Goal: Task Accomplishment & Management: Use online tool/utility

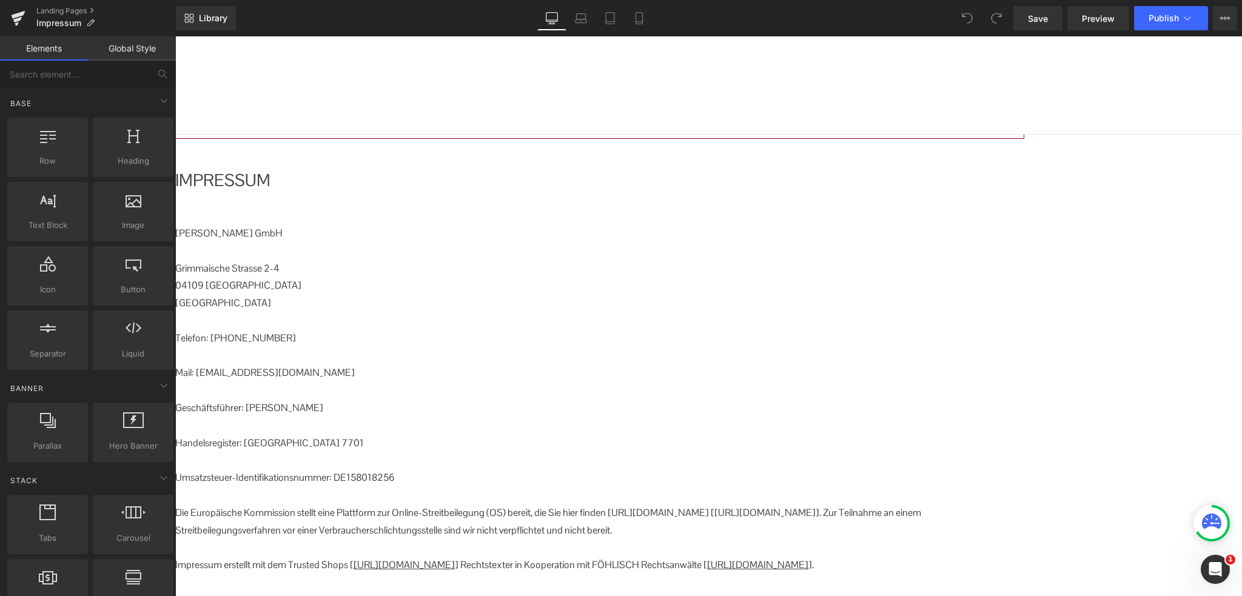
scroll to position [424, 0]
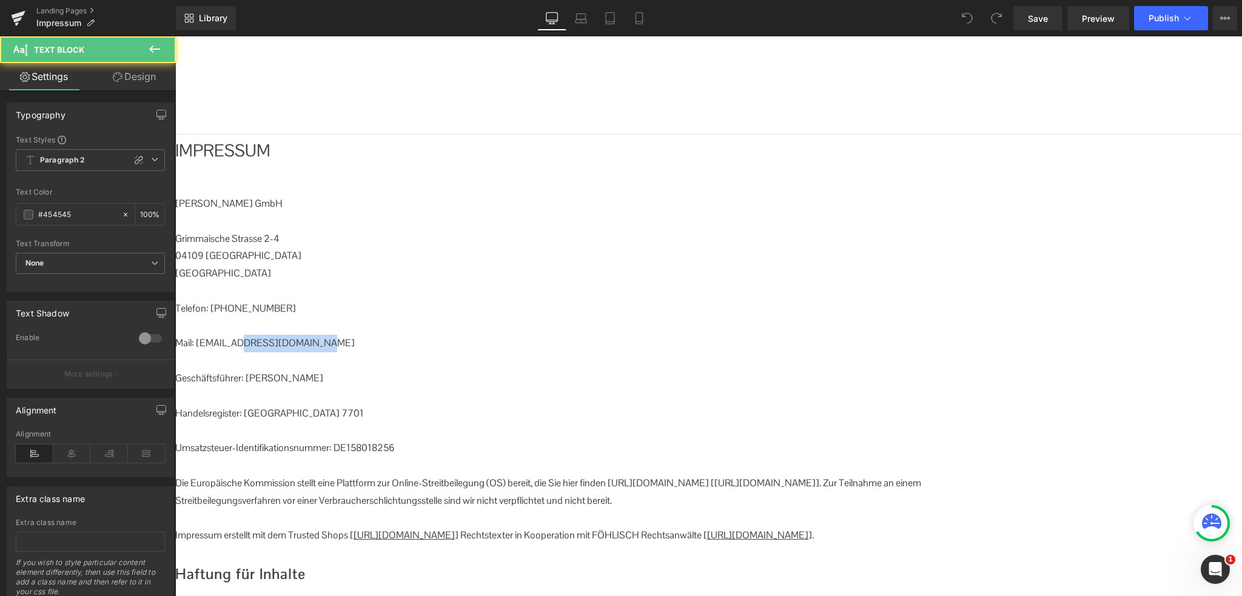
drag, startPoint x: 424, startPoint y: 223, endPoint x: 351, endPoint y: 222, distance: 73.4
click at [351, 335] on p "Mail: [EMAIL_ADDRESS][DOMAIN_NAME]" at bounding box center [599, 344] width 849 height 18
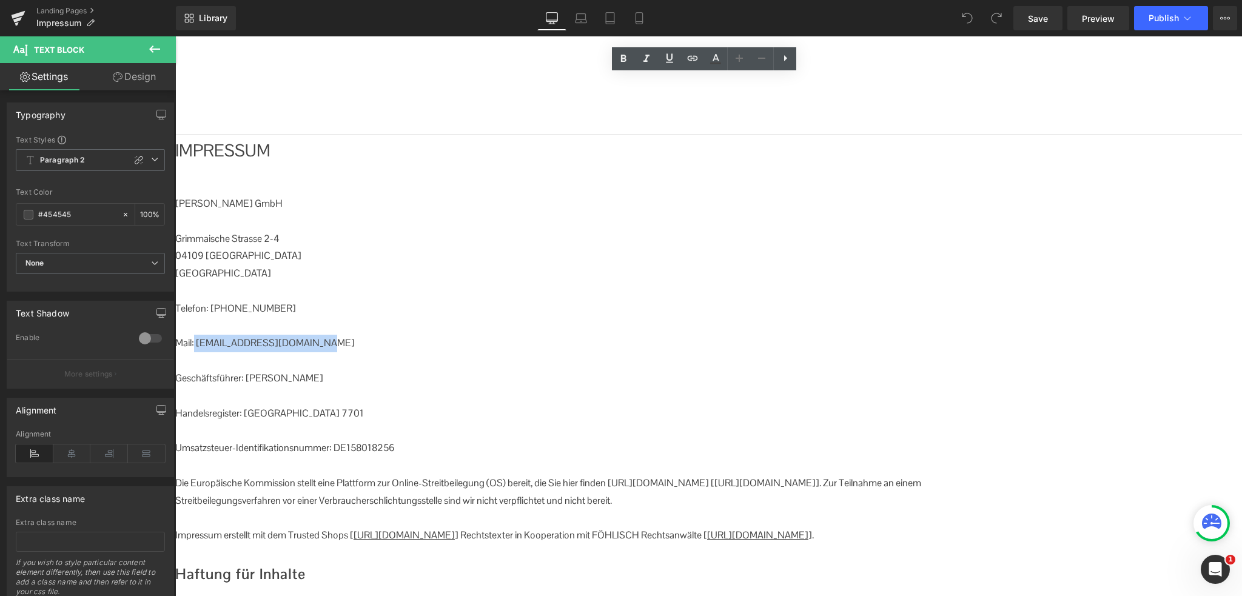
drag, startPoint x: 308, startPoint y: 222, endPoint x: 415, endPoint y: 223, distance: 107.3
click at [415, 335] on p "Mail: [EMAIL_ADDRESS][DOMAIN_NAME]" at bounding box center [599, 344] width 849 height 18
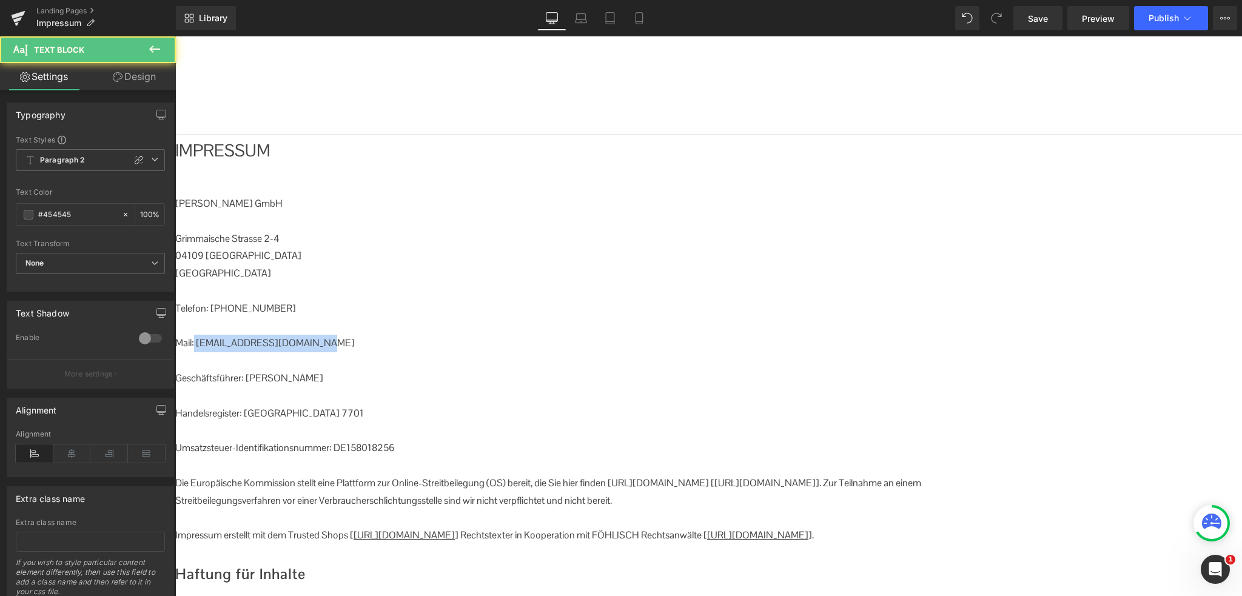
drag, startPoint x: 443, startPoint y: 292, endPoint x: 484, endPoint y: 292, distance: 41.2
click at [484, 405] on p "Handelsregister: [GEOGRAPHIC_DATA] 7701" at bounding box center [599, 414] width 849 height 18
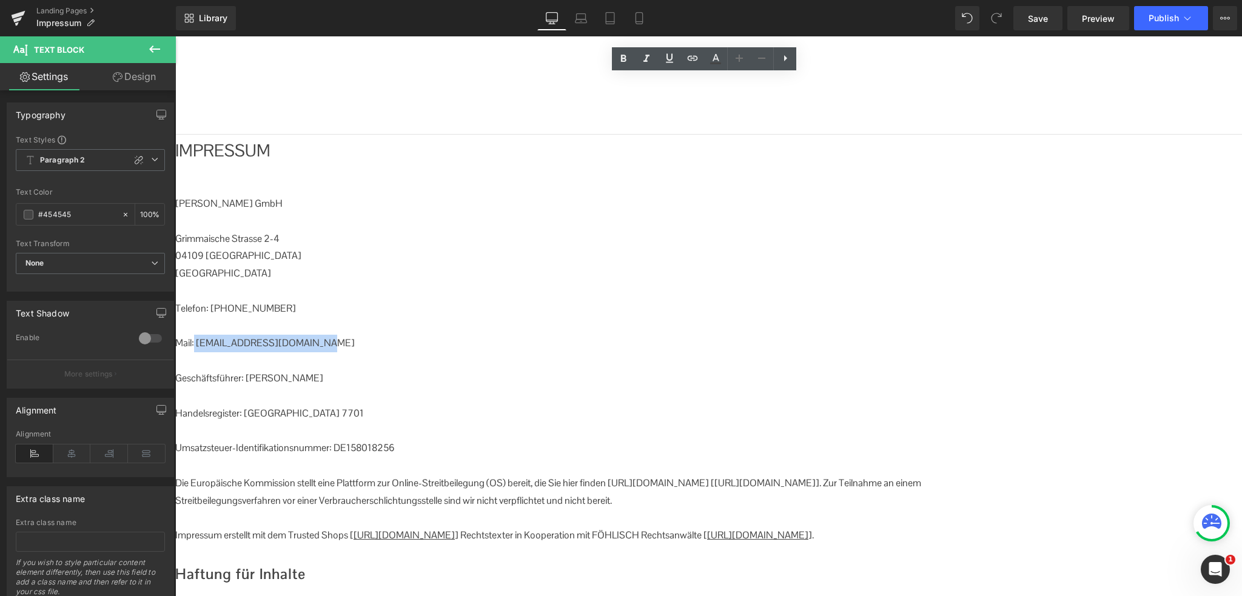
copy p "HRB 7701"
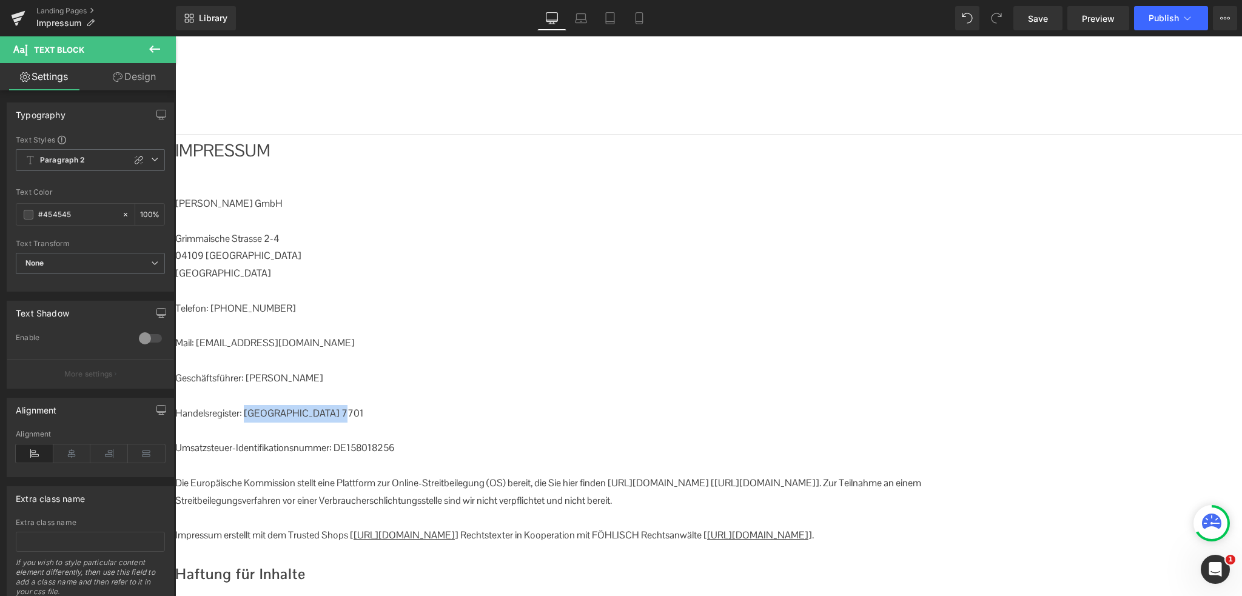
drag, startPoint x: 358, startPoint y: 293, endPoint x: 436, endPoint y: 293, distance: 78.2
click at [436, 405] on p "Handelsregister: [GEOGRAPHIC_DATA] 7701" at bounding box center [599, 414] width 849 height 18
copy p "Amtsgericht Leipzig"
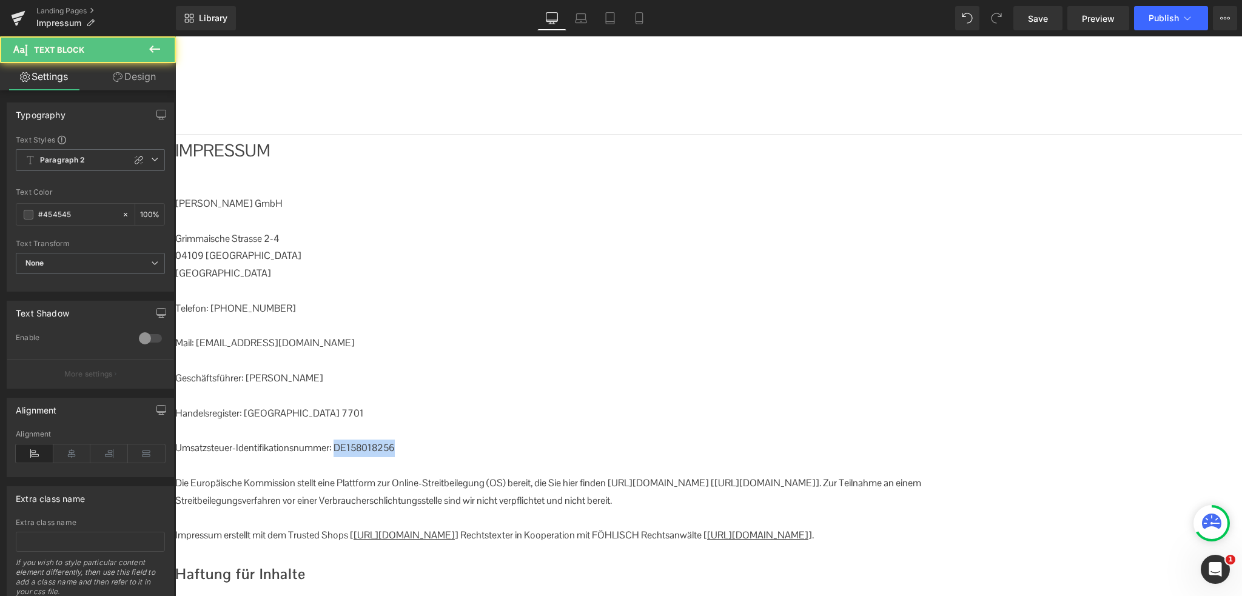
drag, startPoint x: 446, startPoint y: 328, endPoint x: 516, endPoint y: 327, distance: 69.7
click at [516, 440] on p "Umsatzsteuer-Identifikationsnummer: DE158018256" at bounding box center [599, 449] width 849 height 18
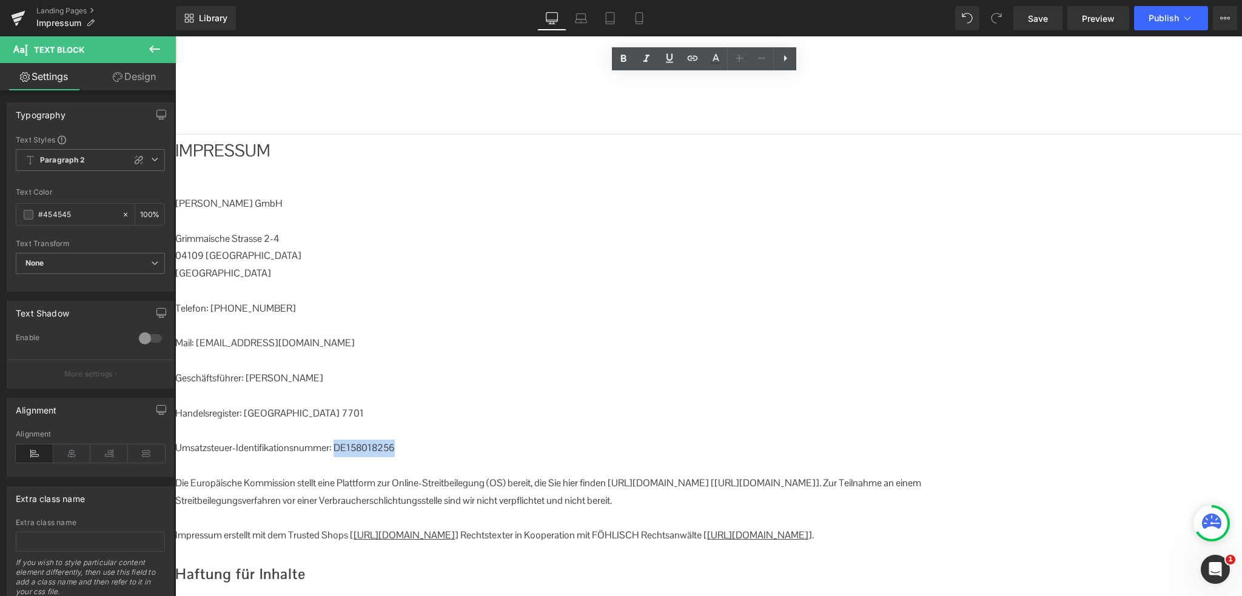
copy p "DE158018256"
click at [1180, 264] on div "Image Image Impressum Heading Row IMPRESSUM Heading [PERSON_NAME] GmbH [STREET_…" at bounding box center [708, 429] width 1066 height 1322
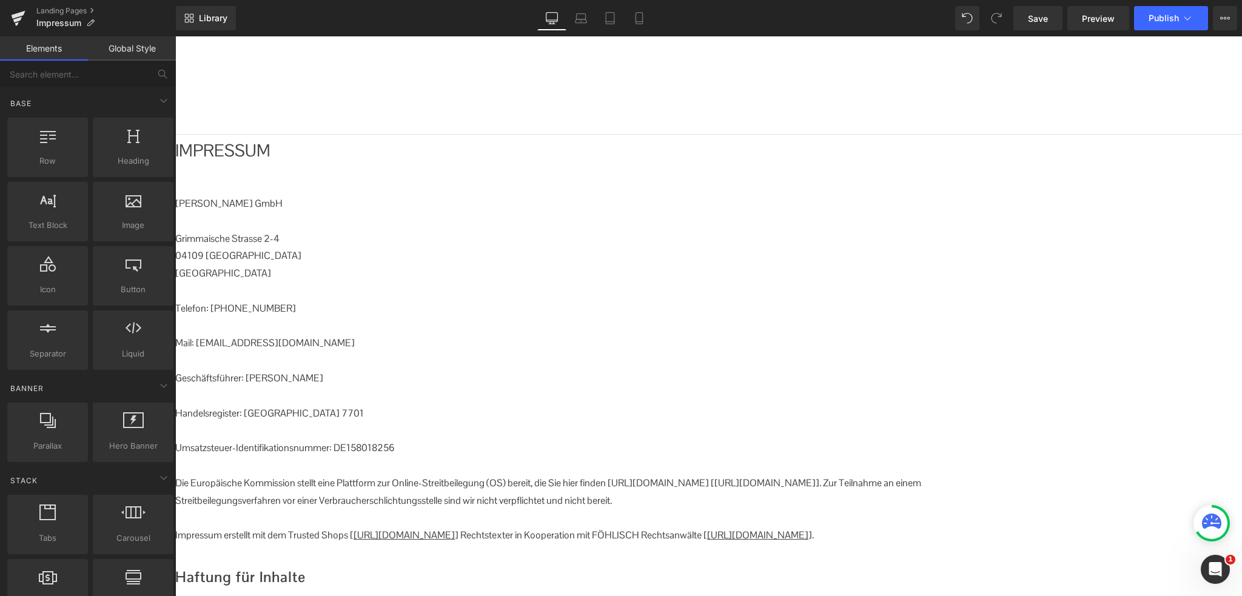
click at [955, 527] on p "Impressum erstellt mit dem Trusted Shops [ [URL][DOMAIN_NAME] ] Rechtstexter in…" at bounding box center [599, 536] width 849 height 18
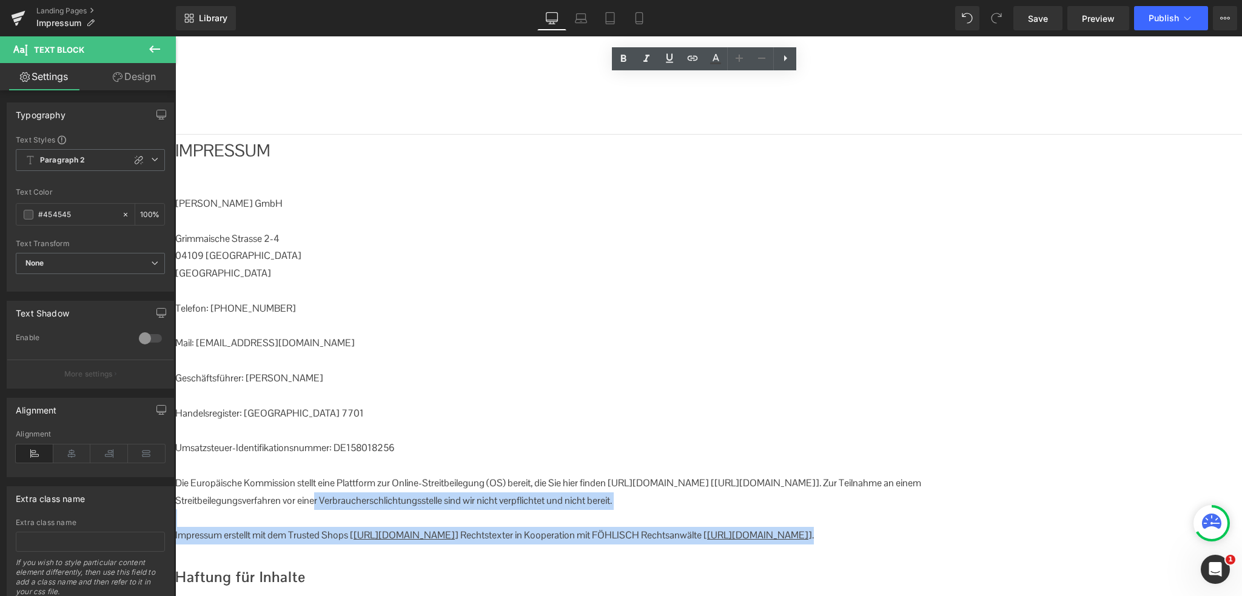
drag, startPoint x: 960, startPoint y: 418, endPoint x: 318, endPoint y: 375, distance: 644.0
click at [318, 375] on div "[PERSON_NAME] GmbH [STREET_ADDRESS] Telefon: [PHONE_NUMBER] Mail: [EMAIL_ADDRES…" at bounding box center [599, 369] width 849 height 349
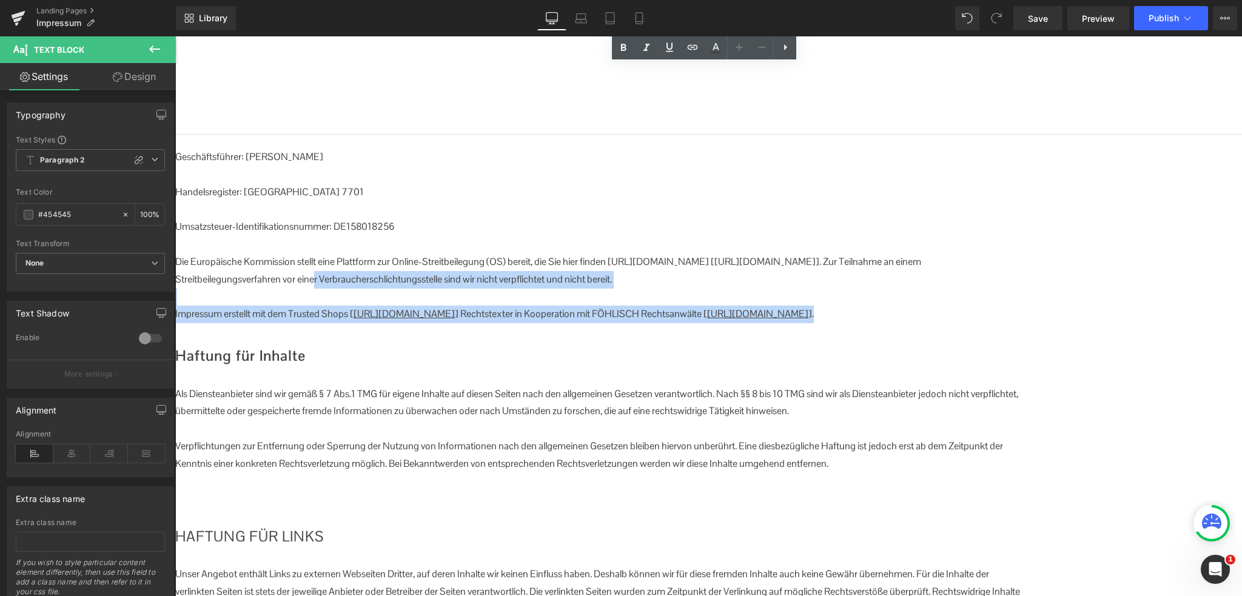
scroll to position [667, 0]
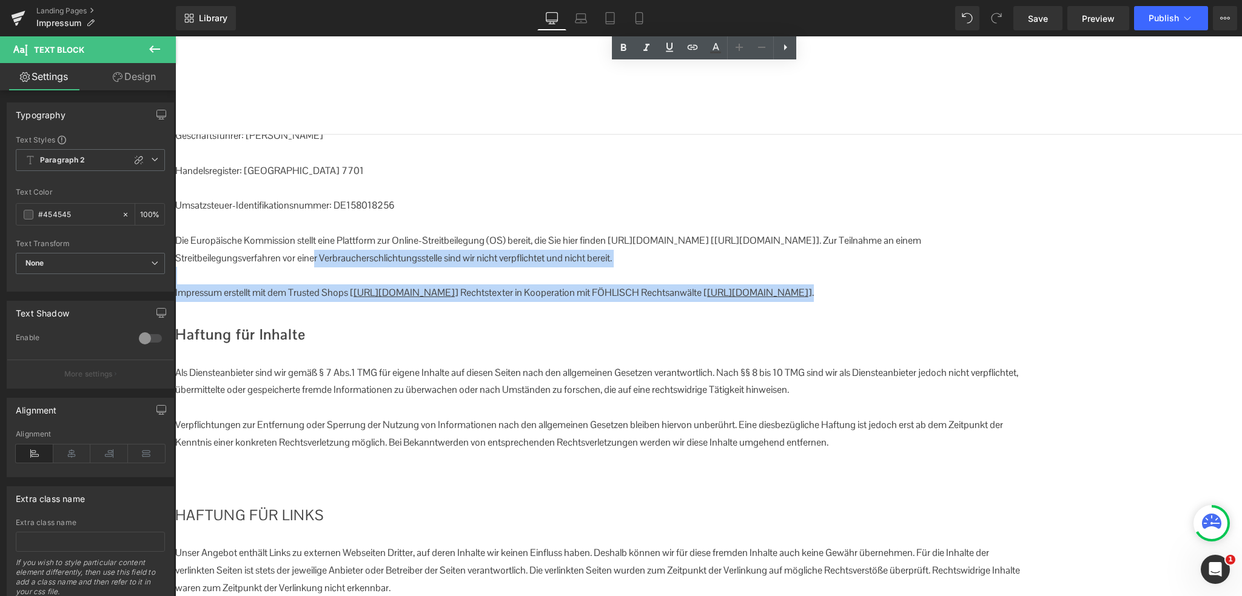
click at [175, 36] on icon at bounding box center [175, 36] width 0 height 0
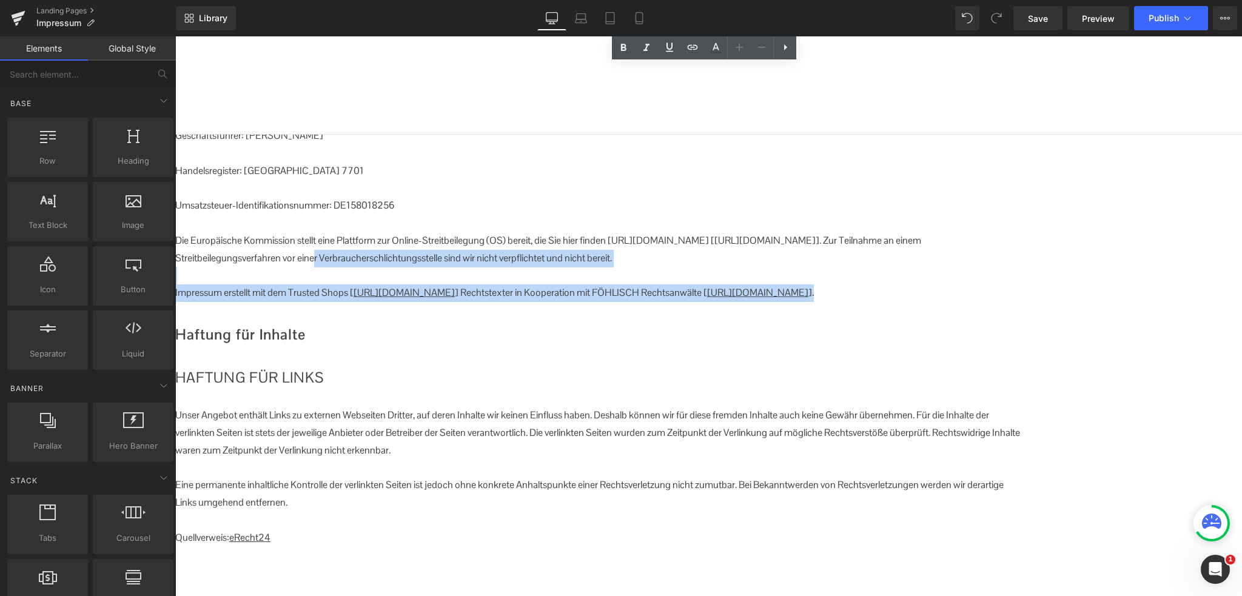
click at [175, 36] on icon at bounding box center [175, 36] width 0 height 0
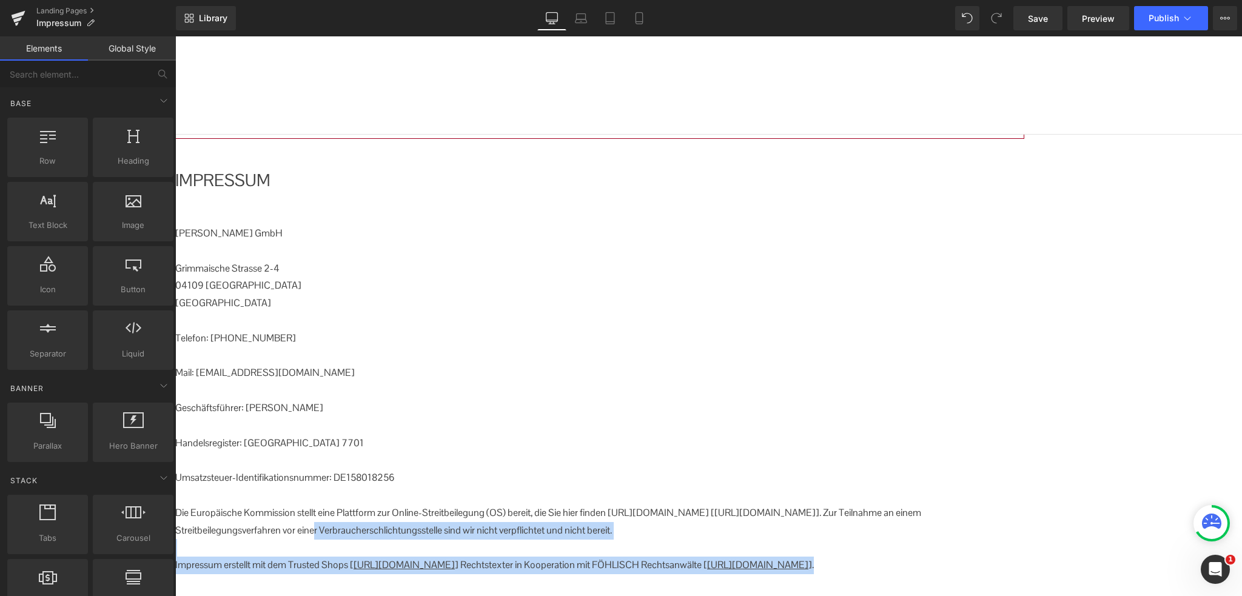
scroll to position [364, 0]
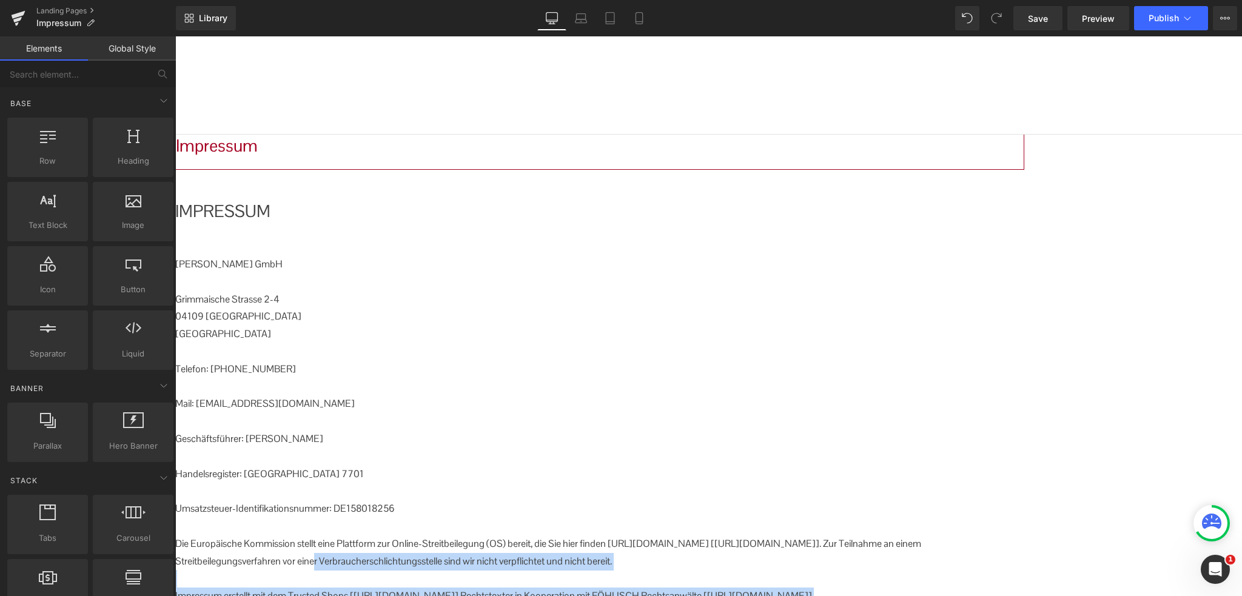
click at [798, 535] on p "Die Europäische Kommission stellt eine Plattform zur Online-Streitbeilegung (OS…" at bounding box center [599, 552] width 849 height 35
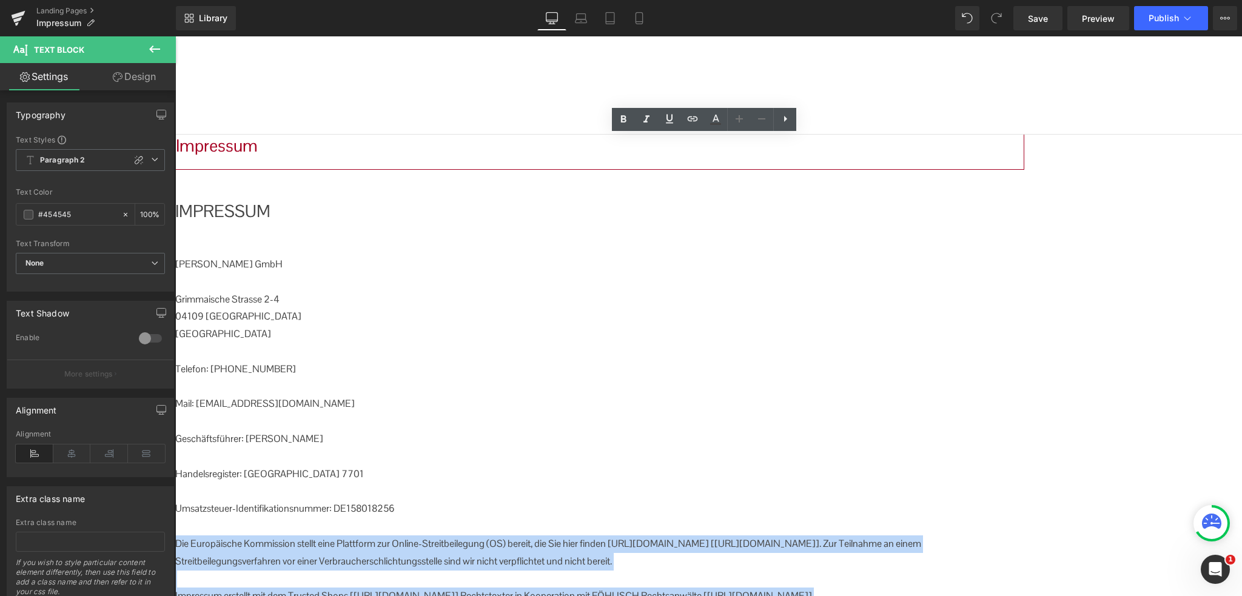
drag, startPoint x: 884, startPoint y: 469, endPoint x: 289, endPoint y: 424, distance: 597.6
click at [289, 424] on div "[PERSON_NAME] GmbH [STREET_ADDRESS] Telefon: [PHONE_NUMBER] Mail: [EMAIL_ADDRES…" at bounding box center [599, 430] width 849 height 349
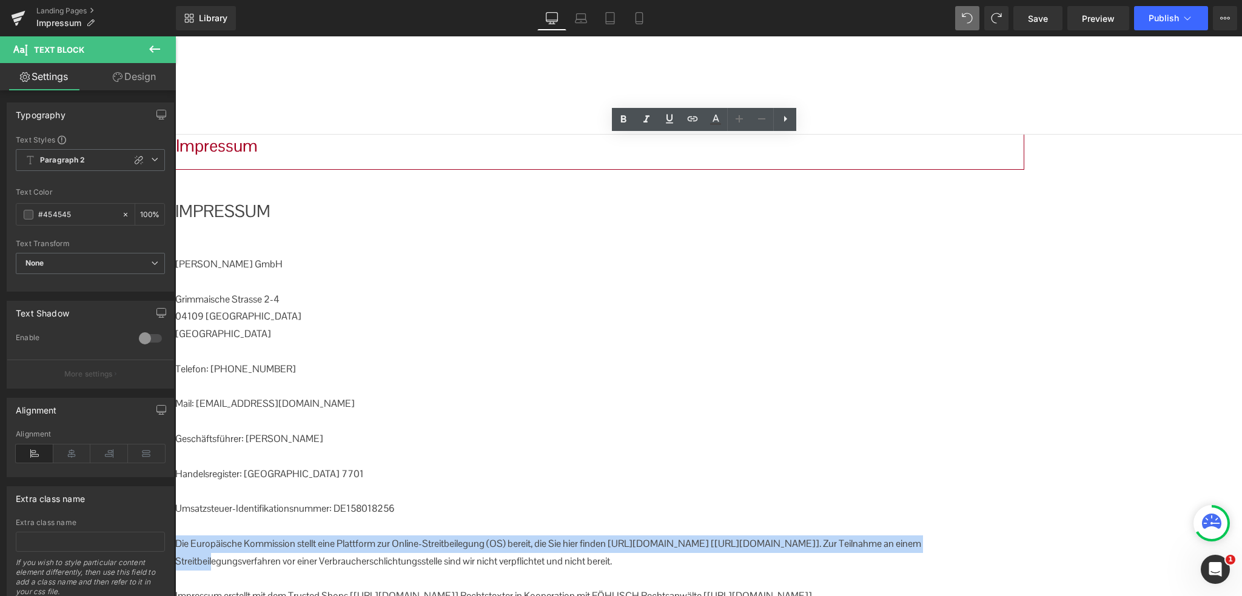
drag, startPoint x: 1032, startPoint y: 424, endPoint x: 291, endPoint y: 425, distance: 741.4
click at [291, 535] on p "Die Europäische Kommission stellt eine Plattform zur Online-Streitbeilegung (OS…" at bounding box center [599, 552] width 849 height 35
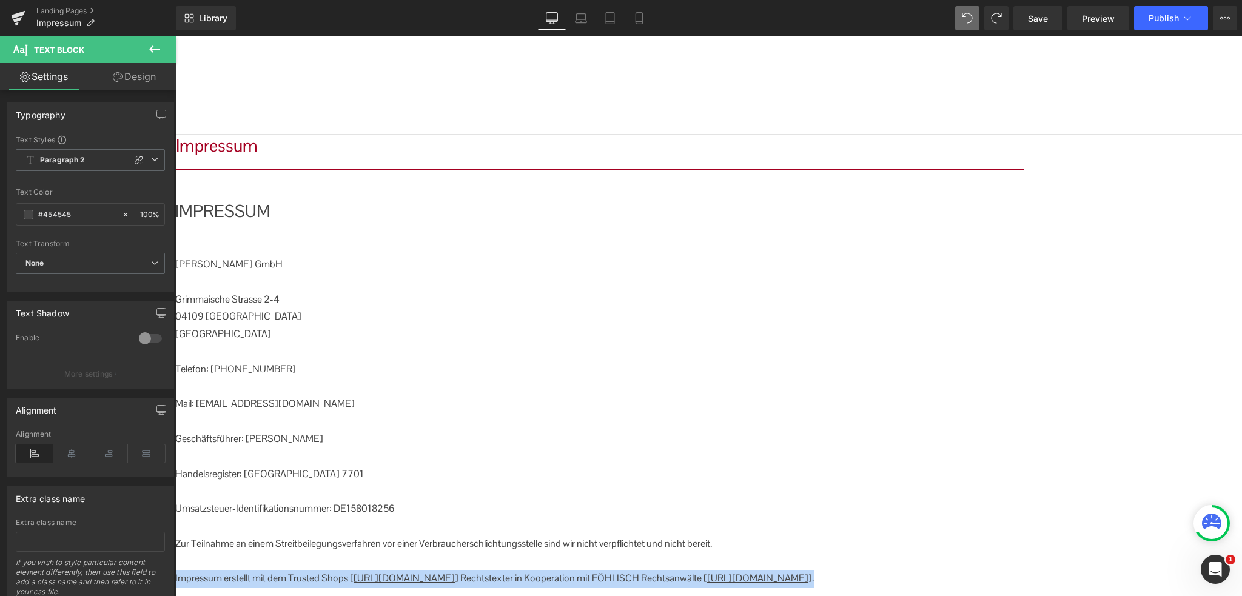
drag, startPoint x: 863, startPoint y: 455, endPoint x: 289, endPoint y: 461, distance: 574.1
click at [289, 570] on p "Impressum erstellt mit dem Trusted Shops [ [URL][DOMAIN_NAME] ] Rechtstexter in…" at bounding box center [599, 579] width 849 height 18
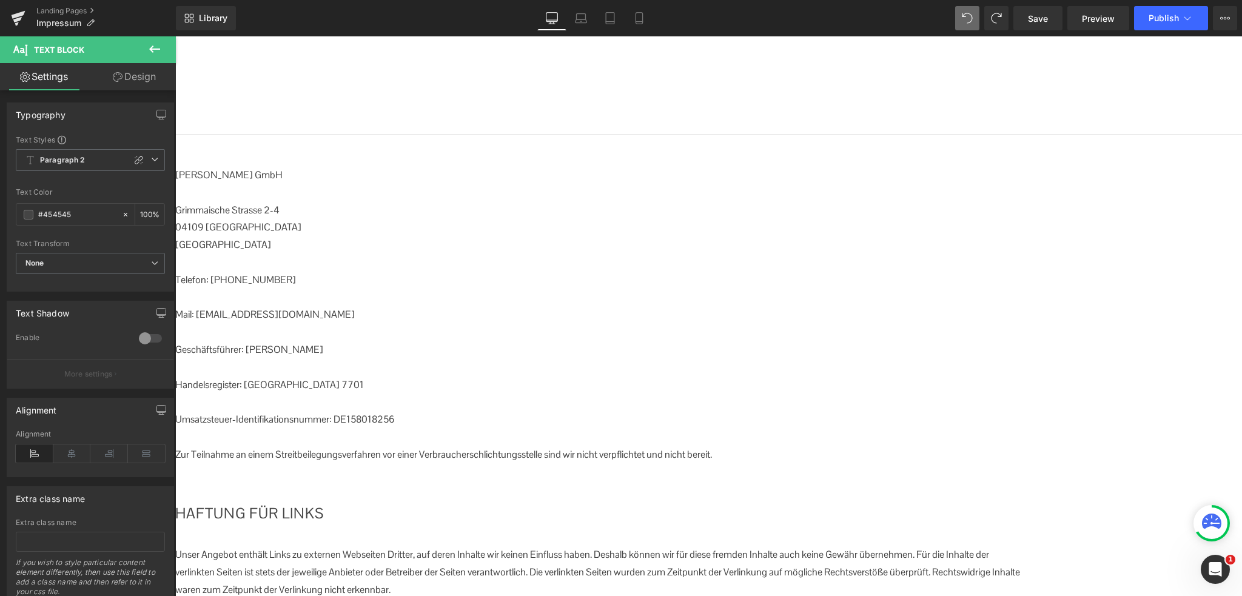
scroll to position [546, 0]
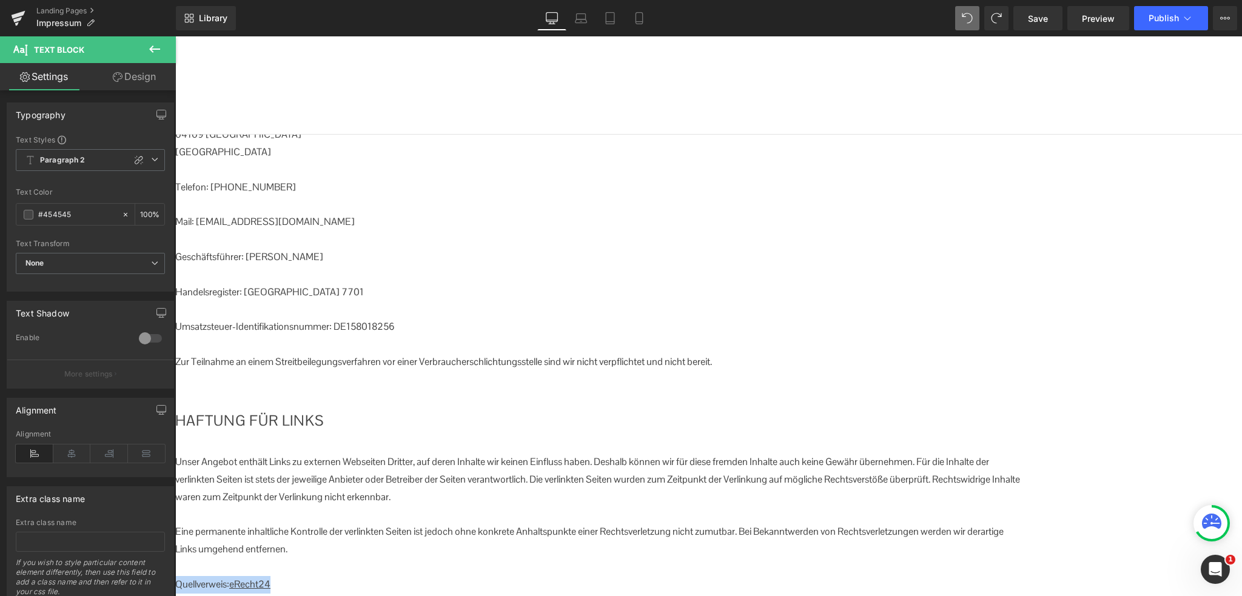
drag, startPoint x: 401, startPoint y: 463, endPoint x: 292, endPoint y: 455, distance: 110.0
click at [292, 576] on p "Quellverweis: eRecht24" at bounding box center [599, 585] width 849 height 18
copy p "Quellverweis: eRecht24"
click at [850, 353] on p "Zur Teilnahme an einem Streitbeilegungsverfahren vor einer Verbraucherschlichtu…" at bounding box center [599, 362] width 849 height 18
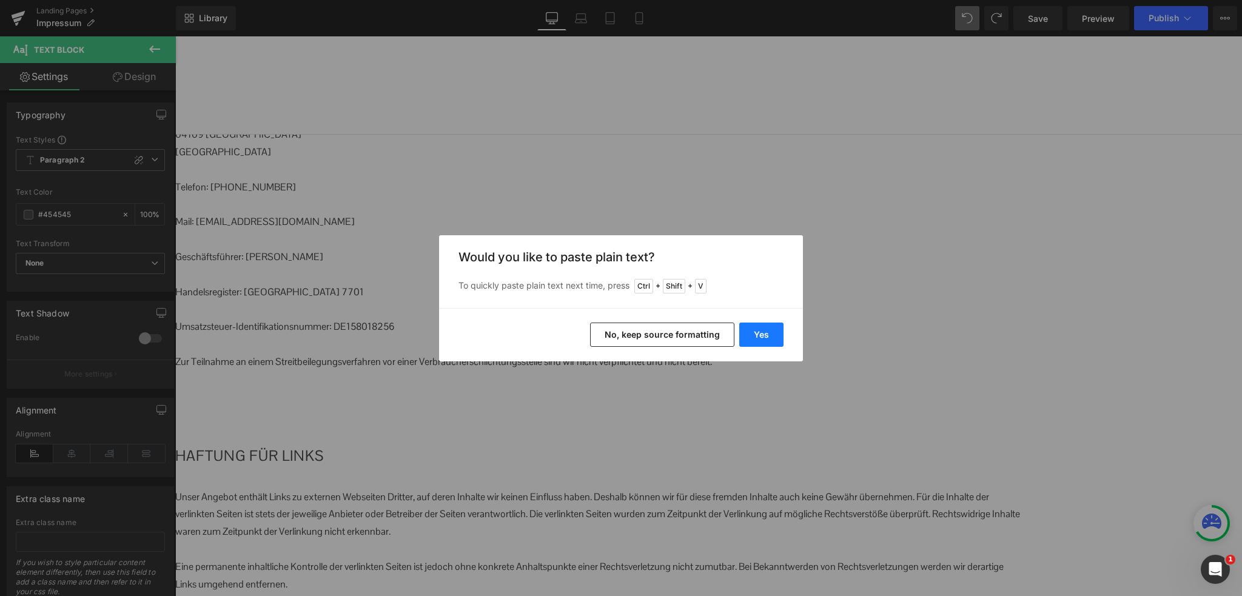
click at [760, 336] on button "Yes" at bounding box center [761, 335] width 44 height 24
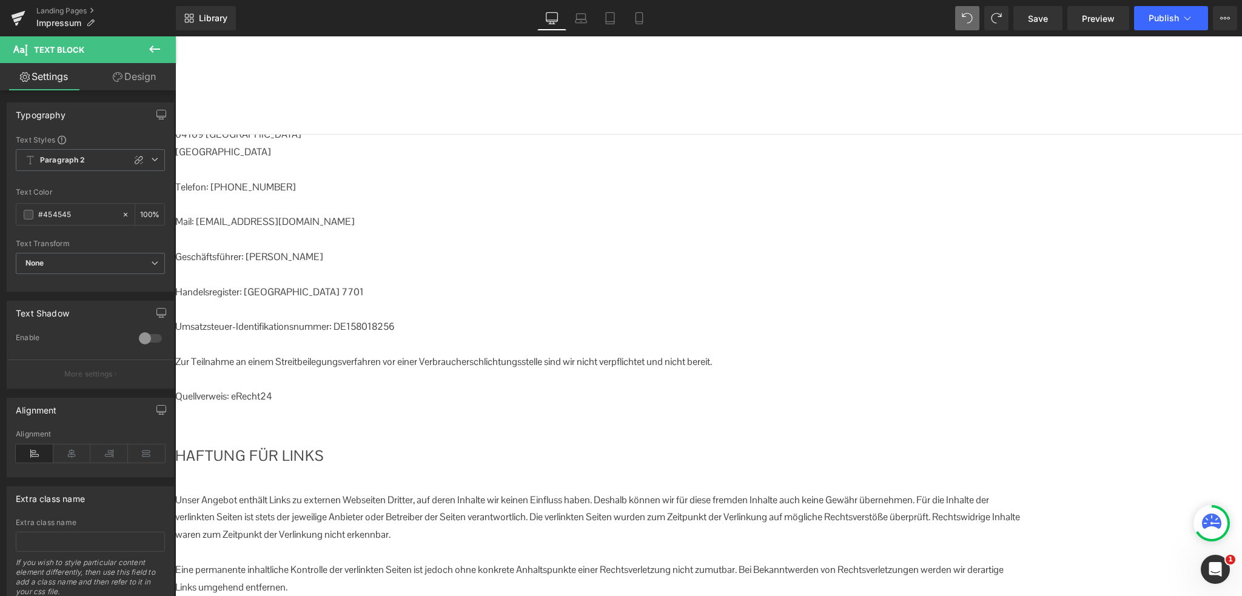
click at [398, 388] on p "Quellverweis: eRecht24" at bounding box center [599, 397] width 849 height 18
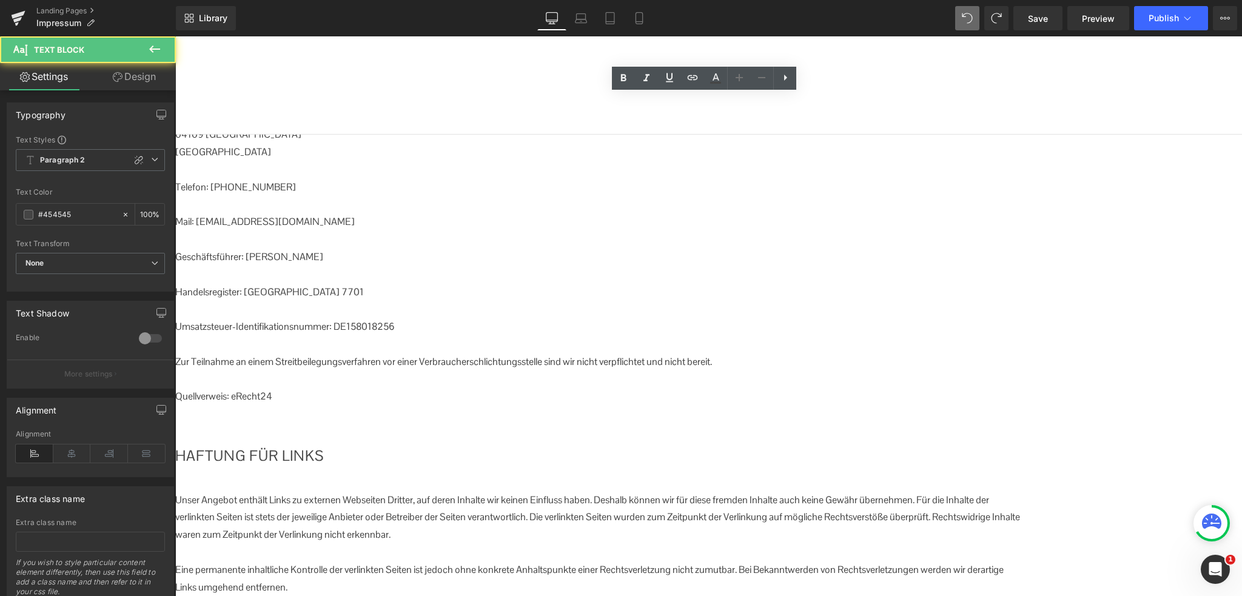
click at [378, 388] on p "Quellverweis: eRecht24" at bounding box center [599, 397] width 849 height 18
drag, startPoint x: 367, startPoint y: 494, endPoint x: 293, endPoint y: 490, distance: 74.0
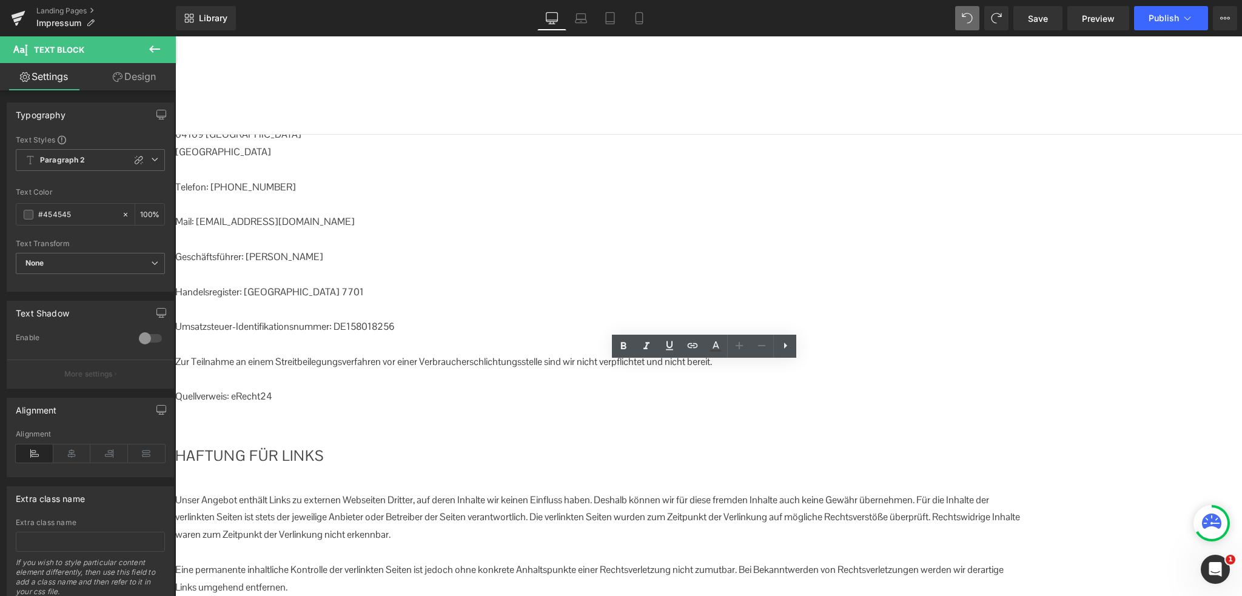
click at [400, 388] on p "Quellverweis: eRecht24" at bounding box center [599, 397] width 849 height 18
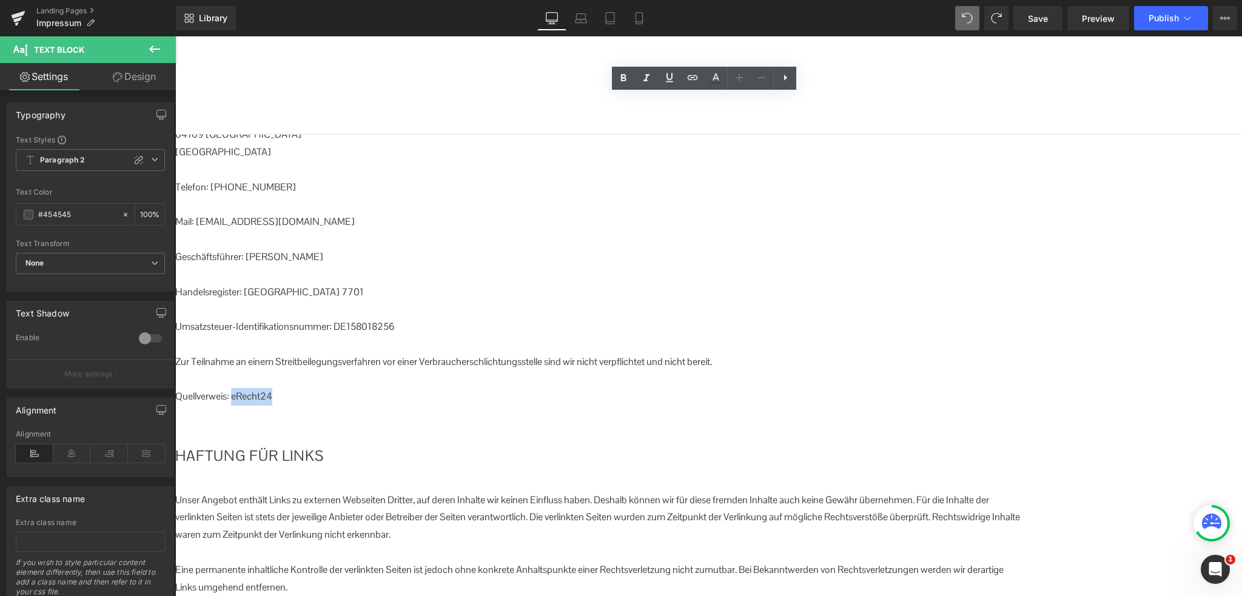
drag, startPoint x: 386, startPoint y: 276, endPoint x: 344, endPoint y: 279, distance: 42.0
click at [344, 388] on p "Quellverweis: eRecht24" at bounding box center [599, 397] width 849 height 18
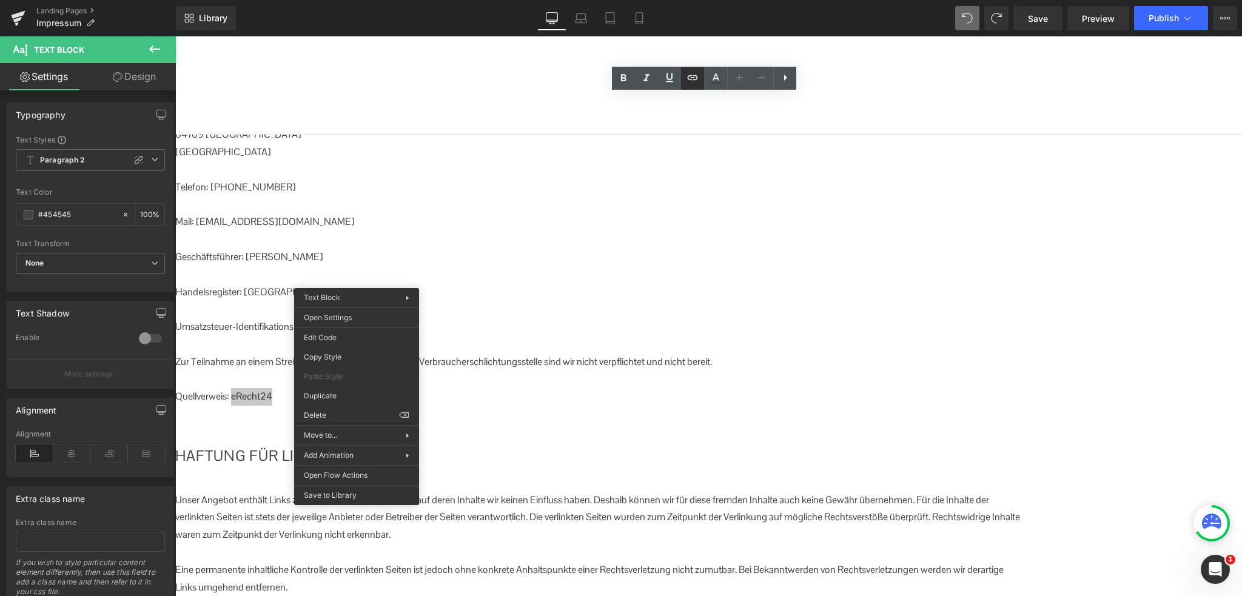
click at [694, 76] on icon at bounding box center [692, 77] width 15 height 15
click at [341, 306] on input "text" at bounding box center [398, 303] width 187 height 30
paste input "[URL][DOMAIN_NAME]"
type input "[URL][DOMAIN_NAME]"
click at [506, 304] on icon "button" at bounding box center [504, 303] width 15 height 15
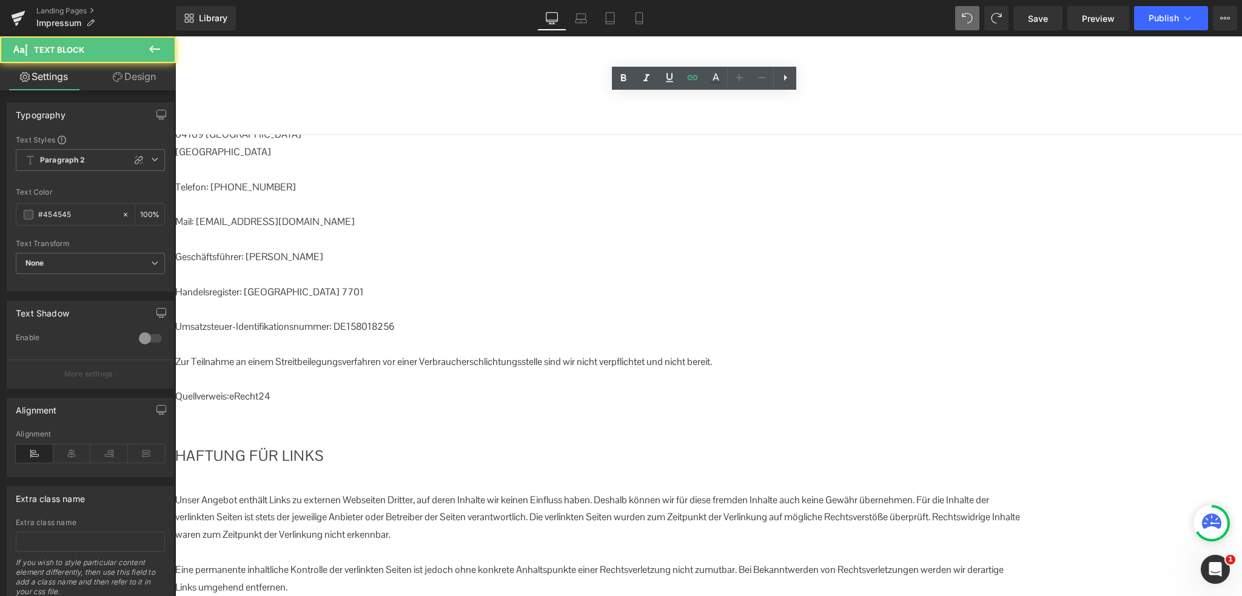
click at [565, 371] on p at bounding box center [599, 380] width 849 height 18
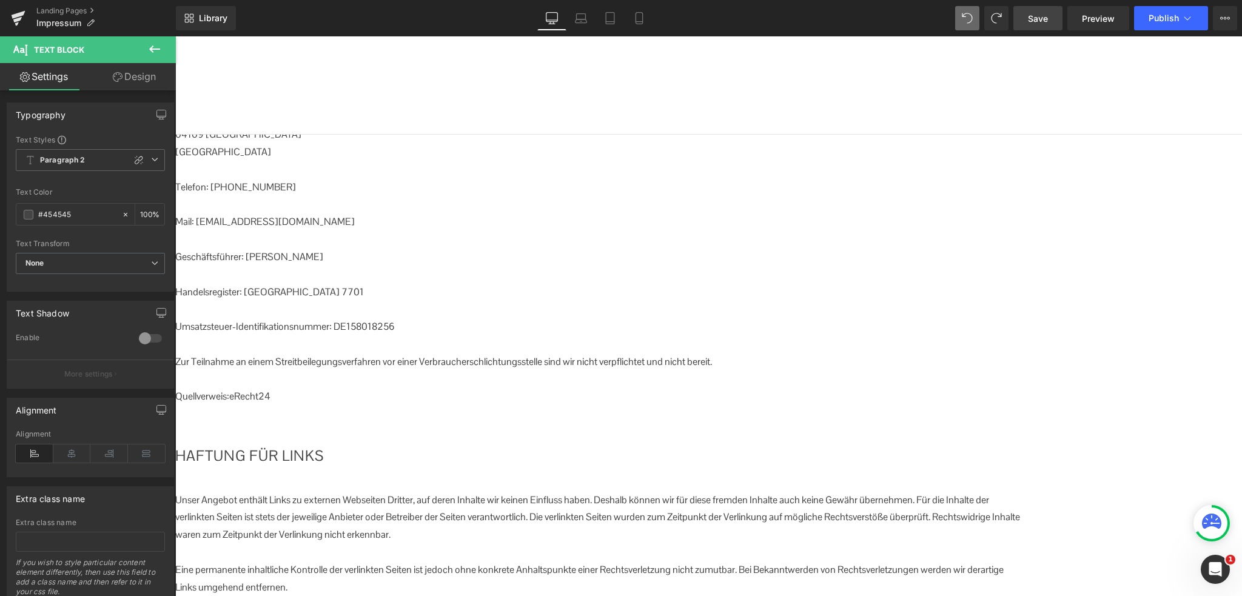
click at [1036, 16] on span "Save" at bounding box center [1038, 18] width 20 height 13
click at [175, 36] on icon at bounding box center [175, 36] width 0 height 0
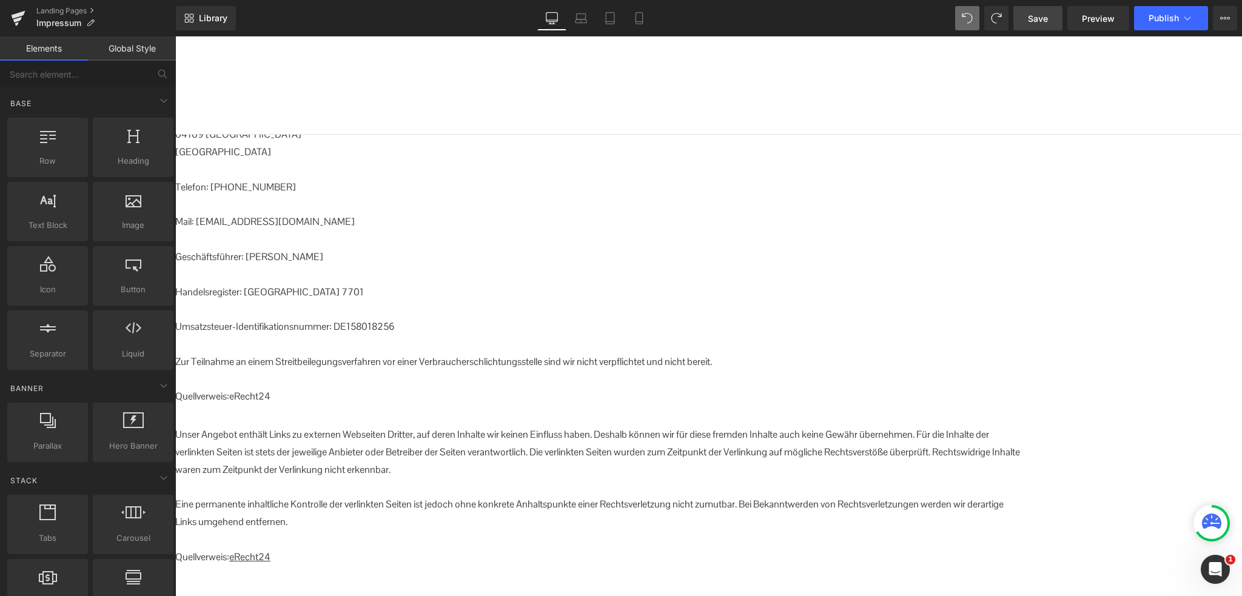
click at [175, 36] on icon at bounding box center [175, 36] width 0 height 0
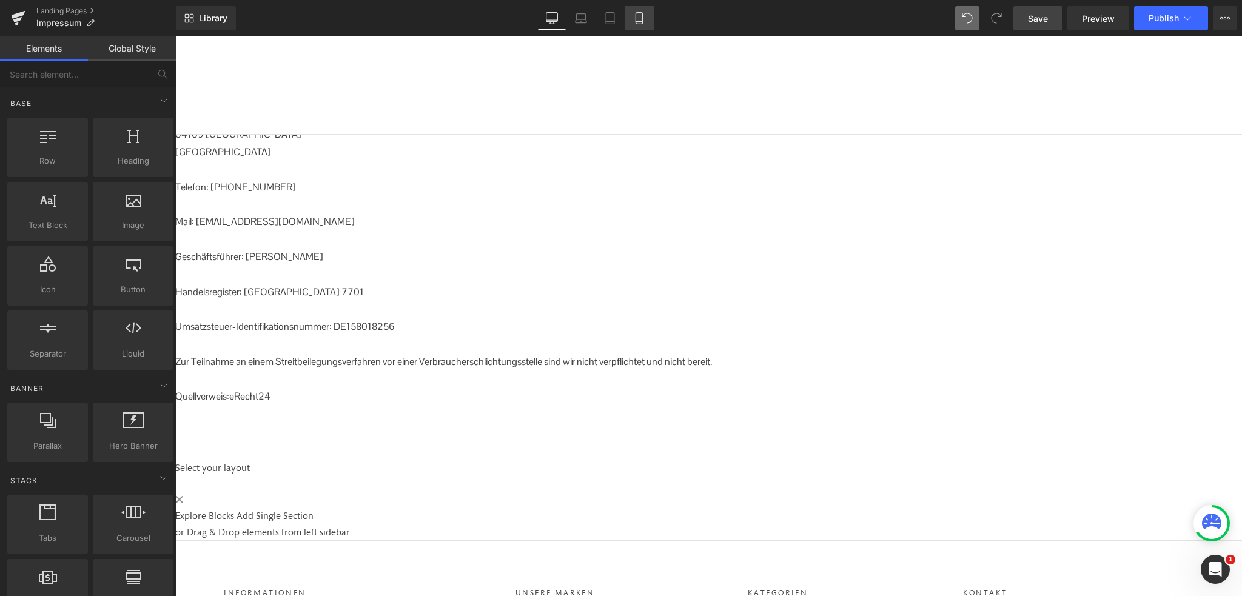
click at [642, 18] on icon at bounding box center [638, 19] width 7 height 12
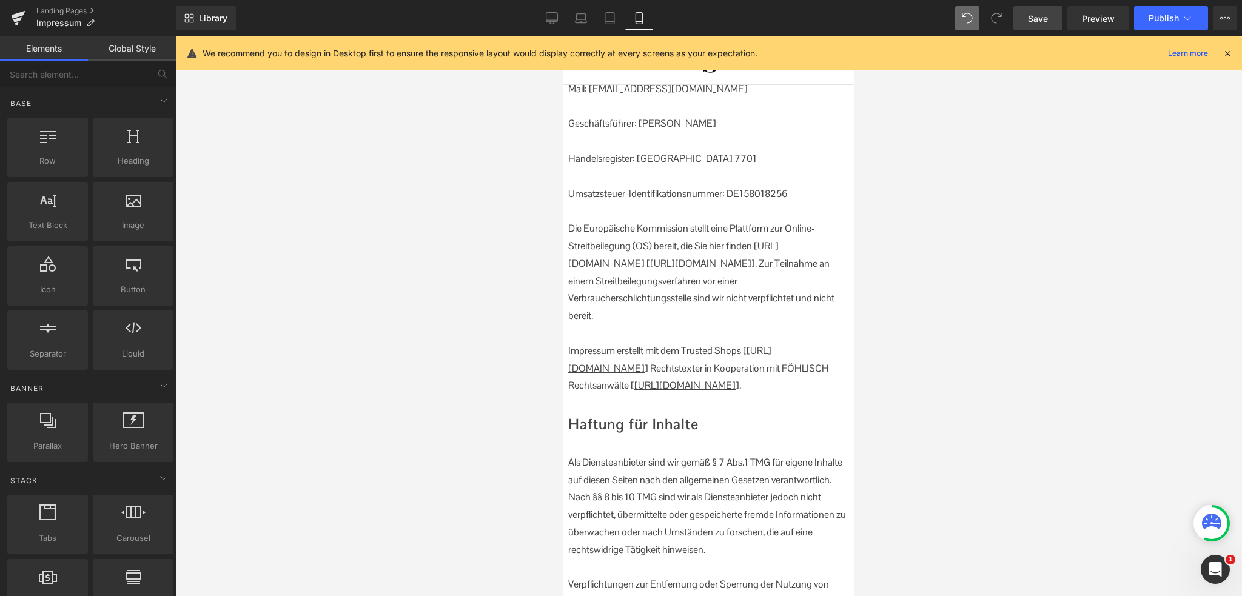
scroll to position [364, 0]
click at [676, 306] on p "Die Europäische Kommission stellt eine Plattform zur Online-Streitbeilegung (OS…" at bounding box center [707, 271] width 281 height 105
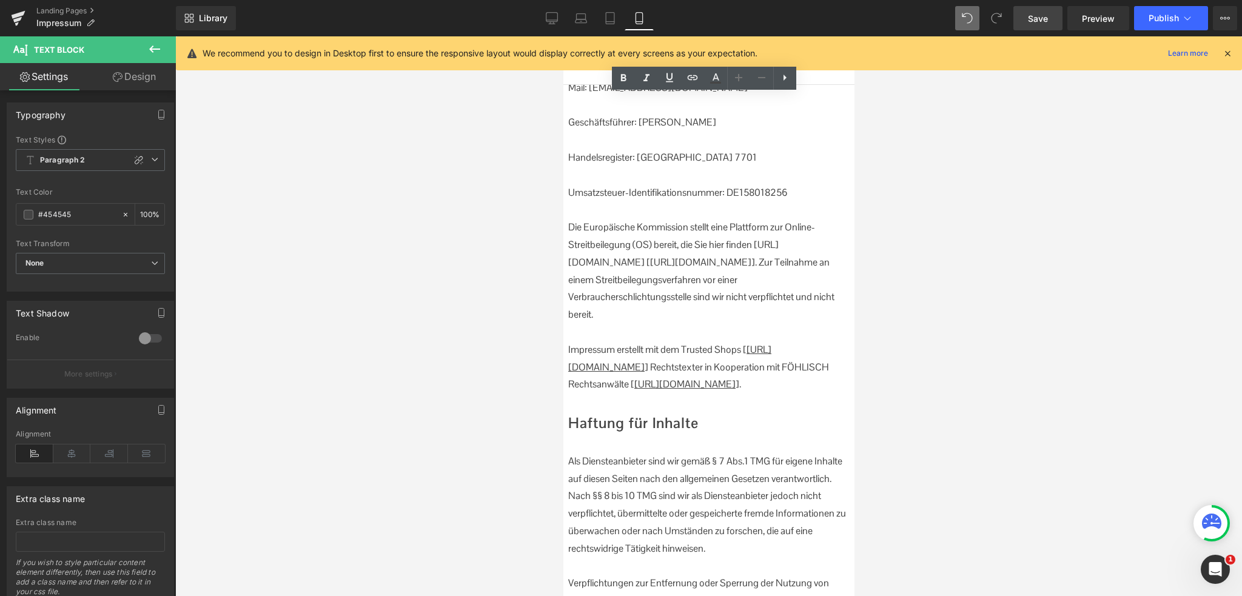
click at [685, 286] on p "Die Europäische Kommission stellt eine Plattform zur Online-Streitbeilegung (OS…" at bounding box center [707, 271] width 281 height 105
drag, startPoint x: 804, startPoint y: 441, endPoint x: 575, endPoint y: 266, distance: 288.5
click at [575, 266] on div "[PERSON_NAME] GmbH [STREET_ADDRESS] Telefon: [PHONE_NUMBER] Mail: [EMAIL_ADDRES…" at bounding box center [707, 166] width 281 height 454
click at [716, 313] on p "Die Europäische Kommission stellt eine Plattform zur Online-Streitbeilegung (OS…" at bounding box center [707, 271] width 281 height 105
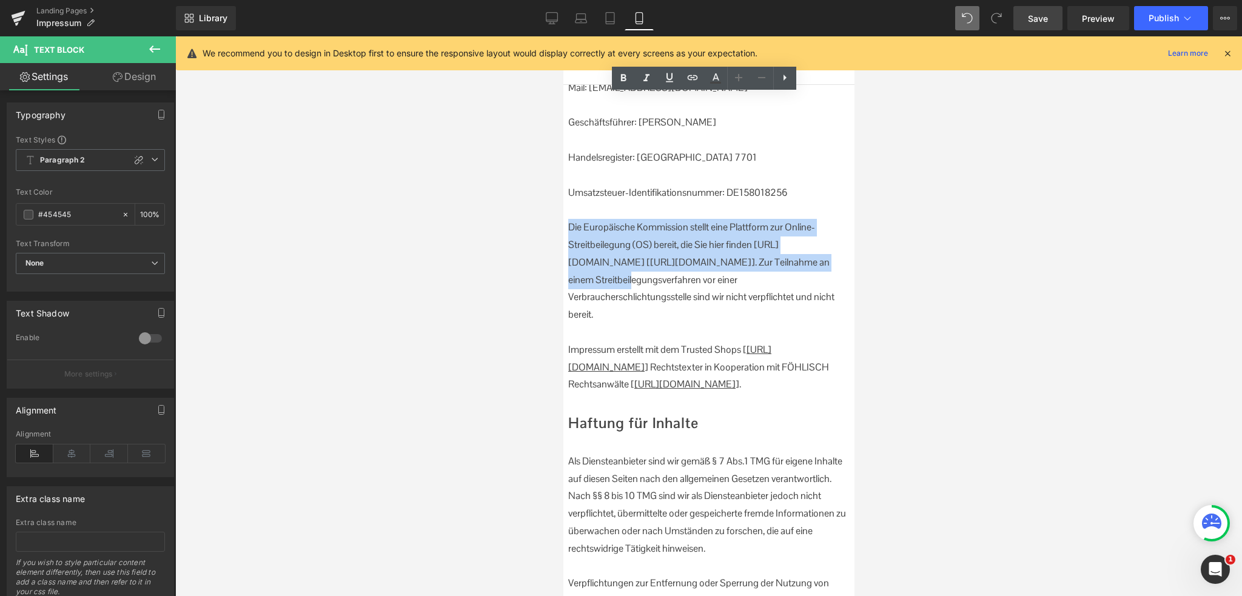
drag, startPoint x: 734, startPoint y: 315, endPoint x: 580, endPoint y: 261, distance: 163.0
click at [580, 261] on p "Die Europäische Kommission stellt eine Plattform zur Online-Streitbeilegung (OS…" at bounding box center [707, 271] width 281 height 105
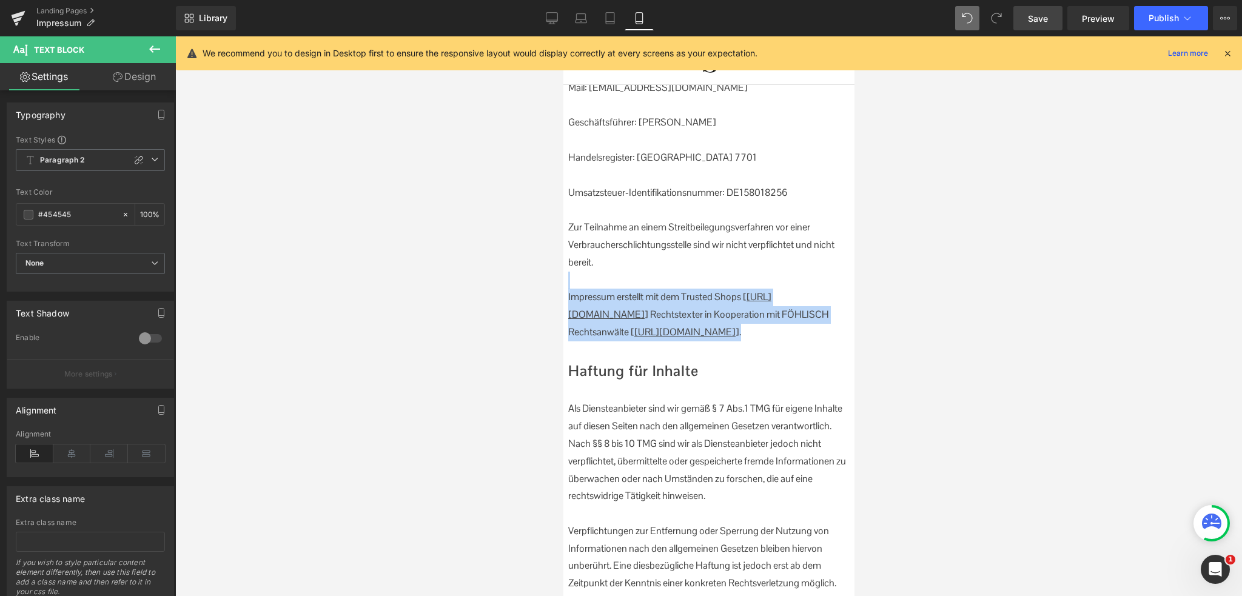
drag, startPoint x: 638, startPoint y: 300, endPoint x: 804, endPoint y: 380, distance: 183.8
click at [804, 341] on div "[PERSON_NAME] GmbH [STREET_ADDRESS] Telefon: [PHONE_NUMBER] Mail: [EMAIL_ADDRES…" at bounding box center [707, 139] width 281 height 401
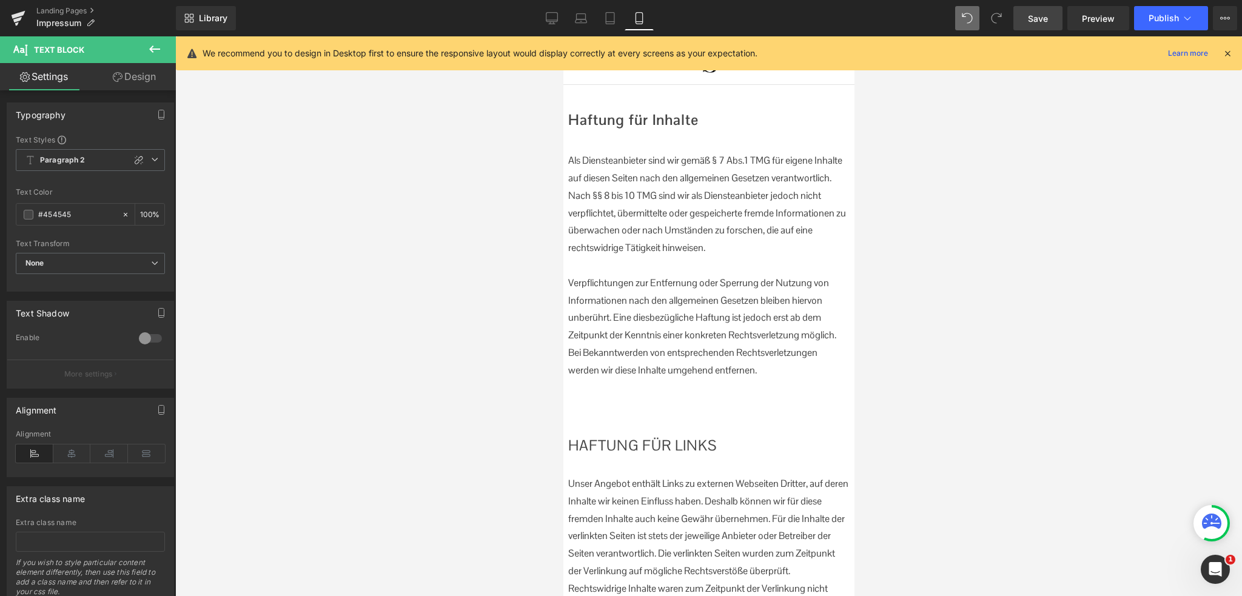
scroll to position [546, 0]
click at [563, 36] on icon at bounding box center [563, 36] width 0 height 0
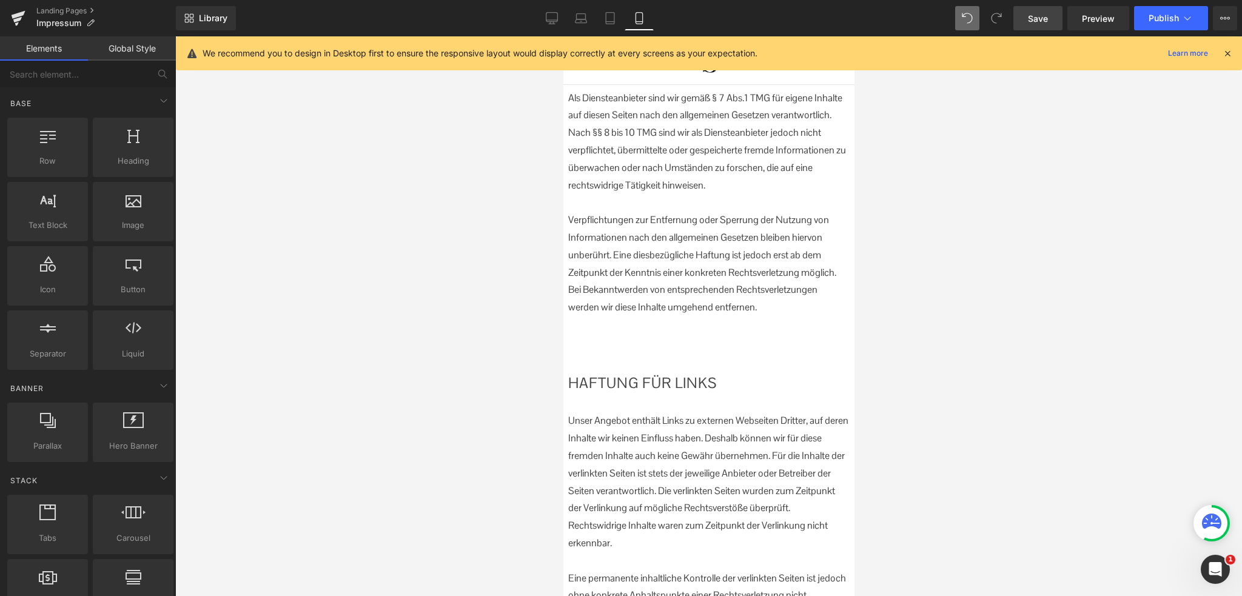
click at [563, 36] on icon at bounding box center [563, 36] width 0 height 0
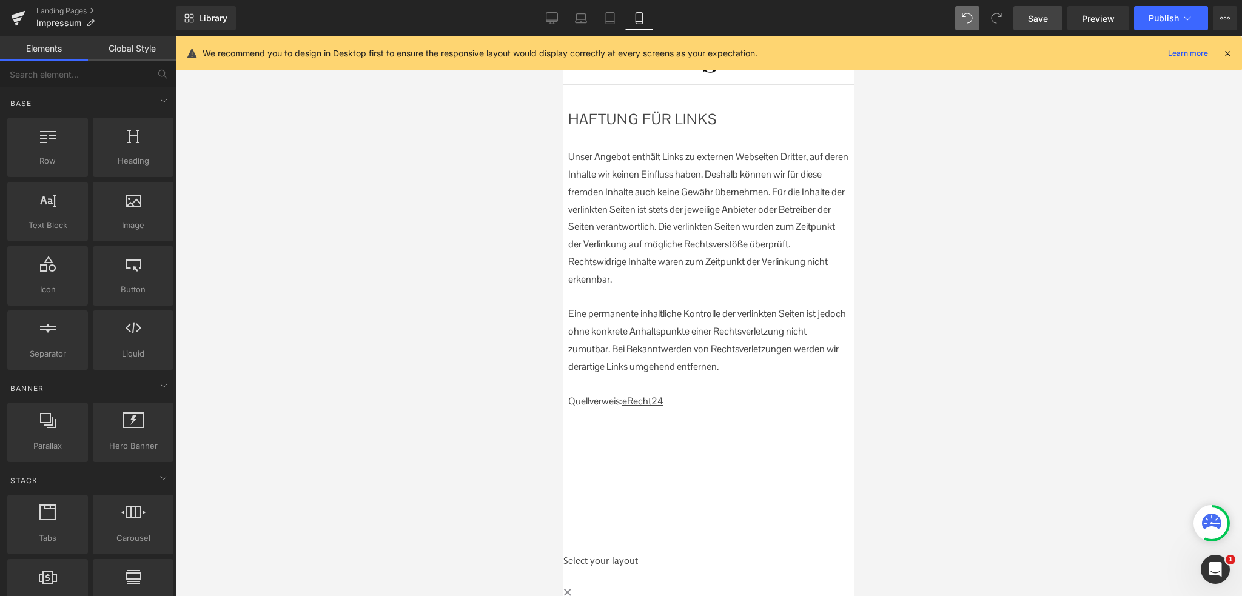
click at [563, 36] on icon at bounding box center [563, 36] width 0 height 0
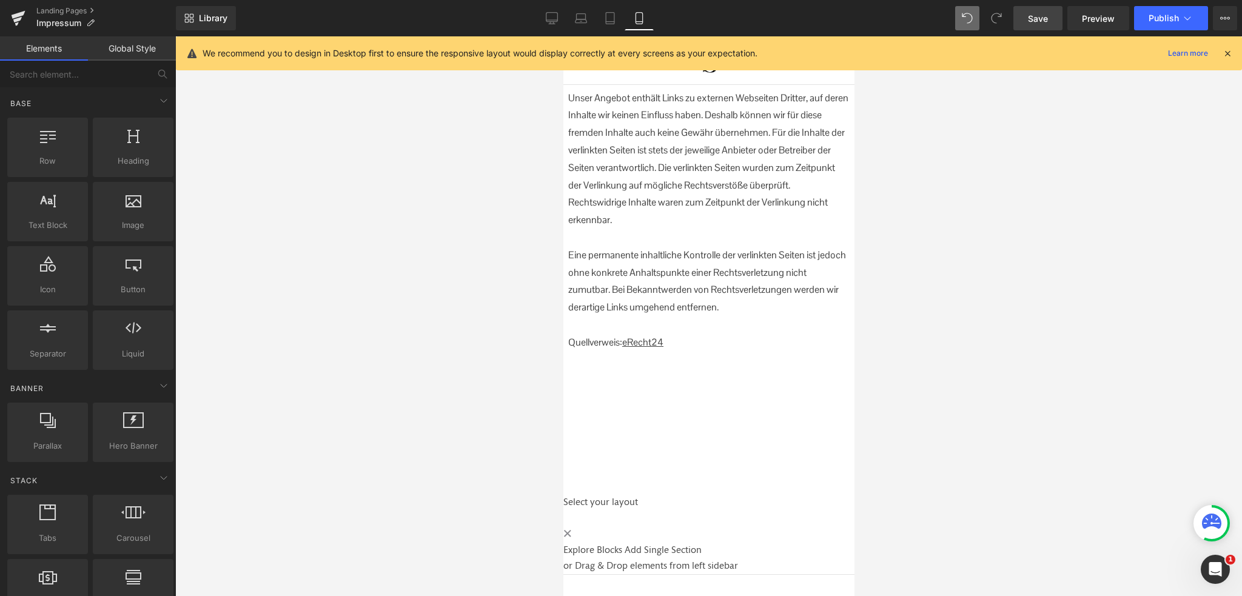
click at [687, 352] on p "Quellverweis: eRecht24" at bounding box center [707, 343] width 281 height 18
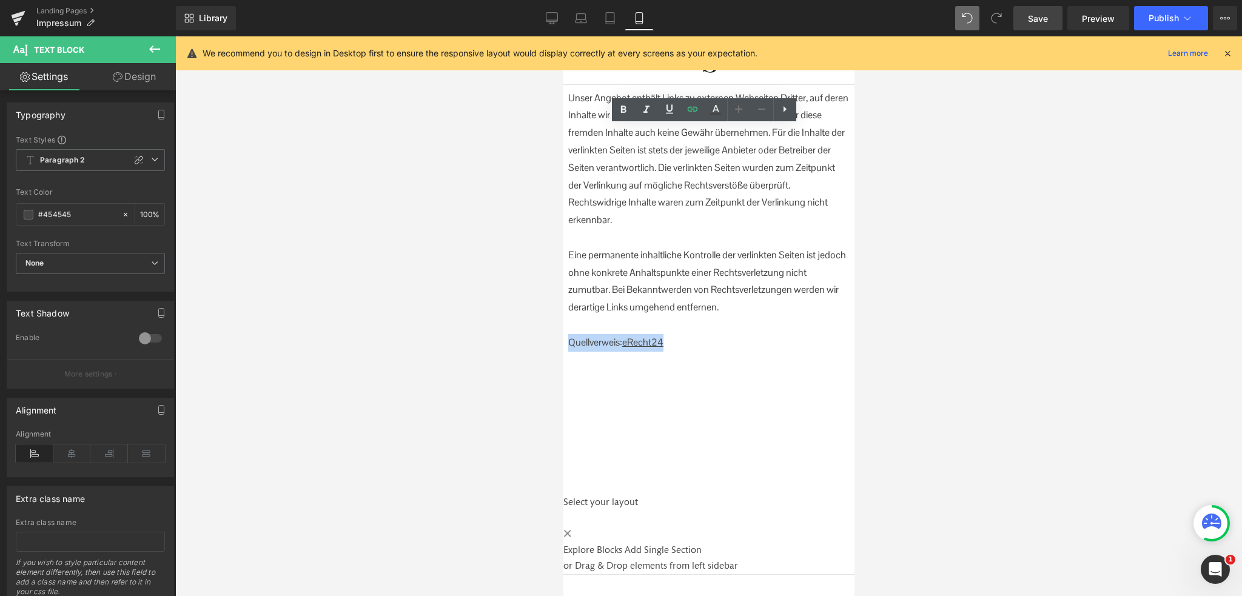
drag, startPoint x: 679, startPoint y: 380, endPoint x: 578, endPoint y: 374, distance: 101.4
click at [578, 352] on p "Quellverweis: eRecht24" at bounding box center [707, 343] width 281 height 18
copy p "Quellverweis: eRecht24"
click at [652, 89] on p "Zur Teilnahme an einem Streitbeilegungsverfahren vor einer Verbraucherschlichtu…" at bounding box center [707, 63] width 281 height 52
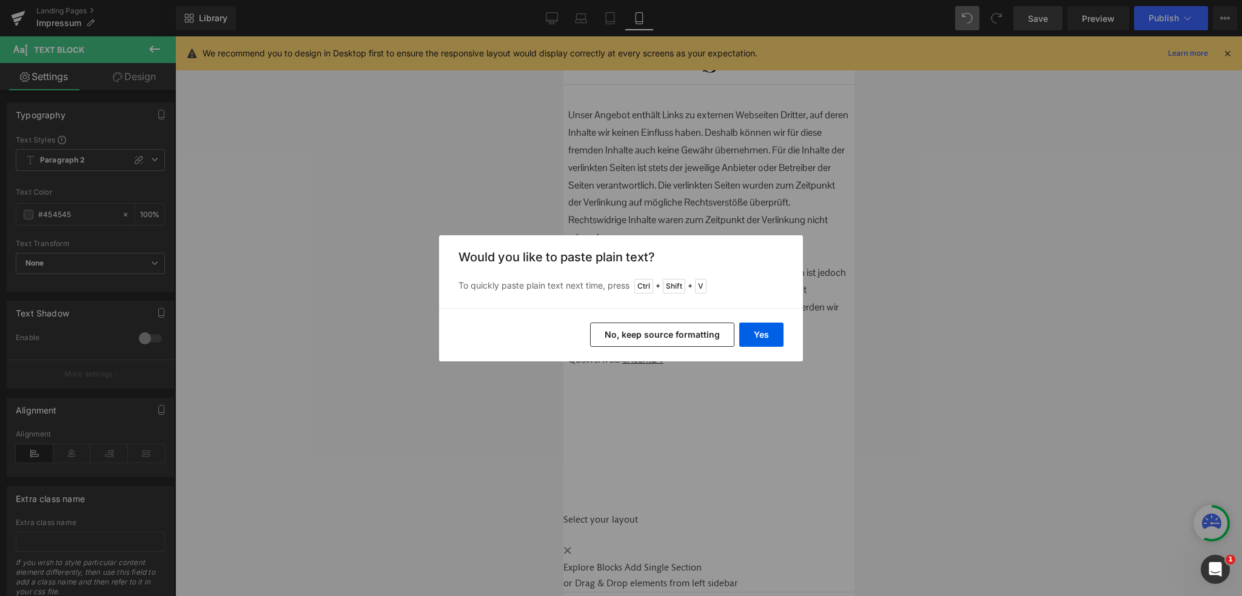
click at [662, 332] on button "No, keep source formatting" at bounding box center [662, 335] width 144 height 24
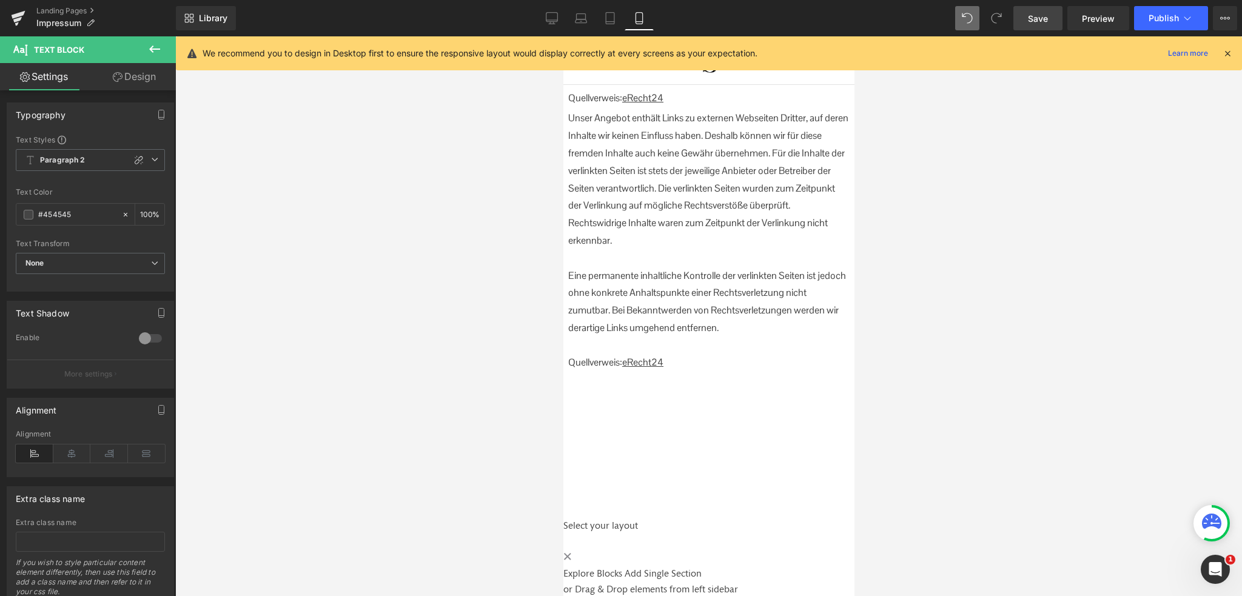
click at [563, 36] on icon at bounding box center [563, 36] width 0 height 0
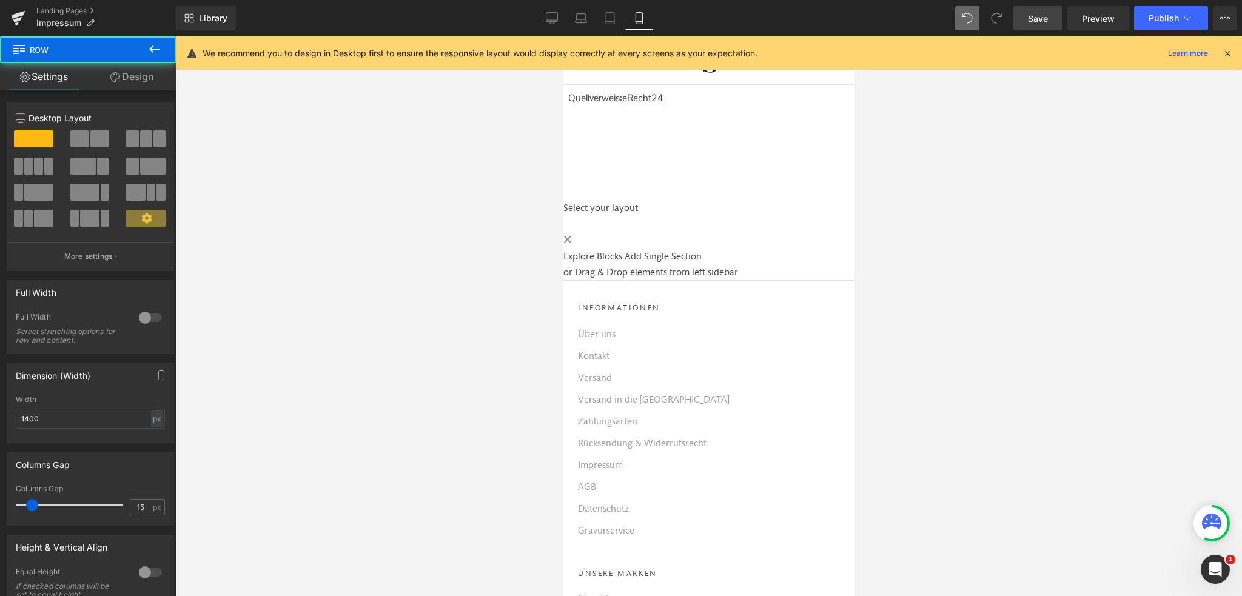
click at [701, 107] on p "Quellverweis: eRecht24" at bounding box center [707, 99] width 281 height 18
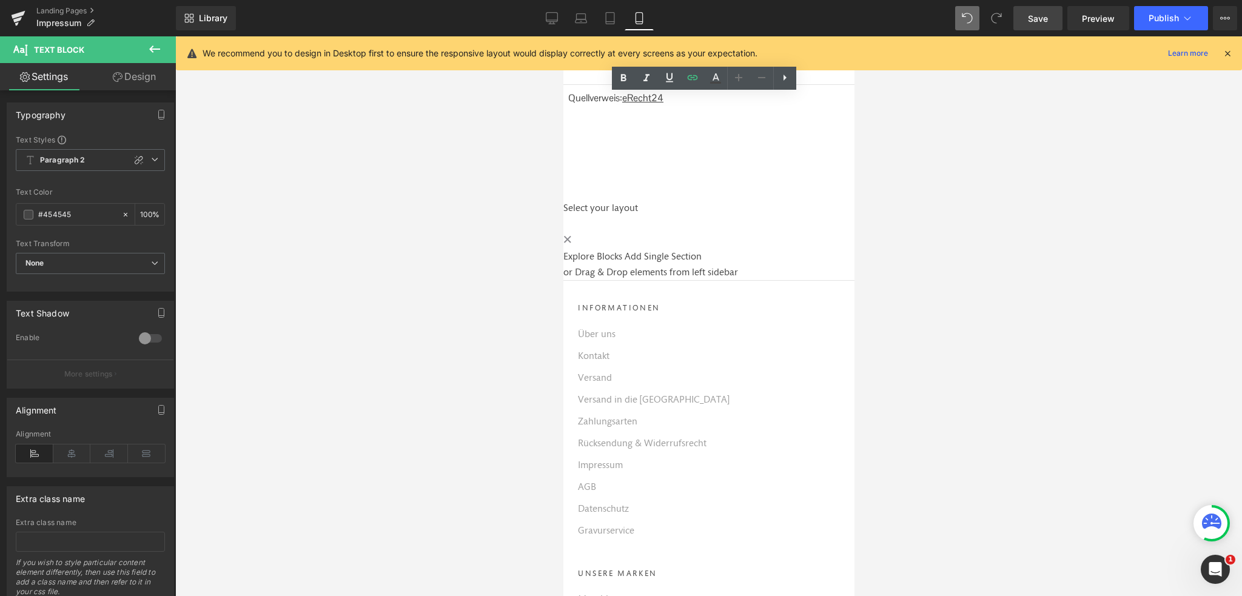
click at [1038, 16] on span "Save" at bounding box center [1038, 18] width 20 height 13
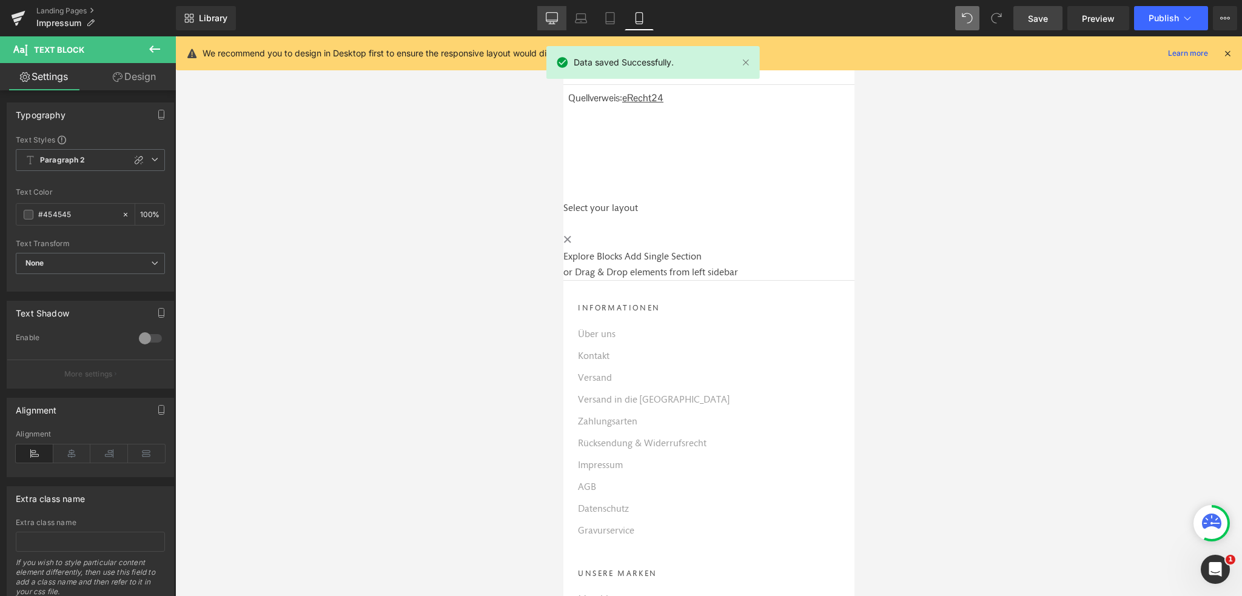
click at [553, 14] on icon at bounding box center [552, 18] width 12 height 12
type input "100"
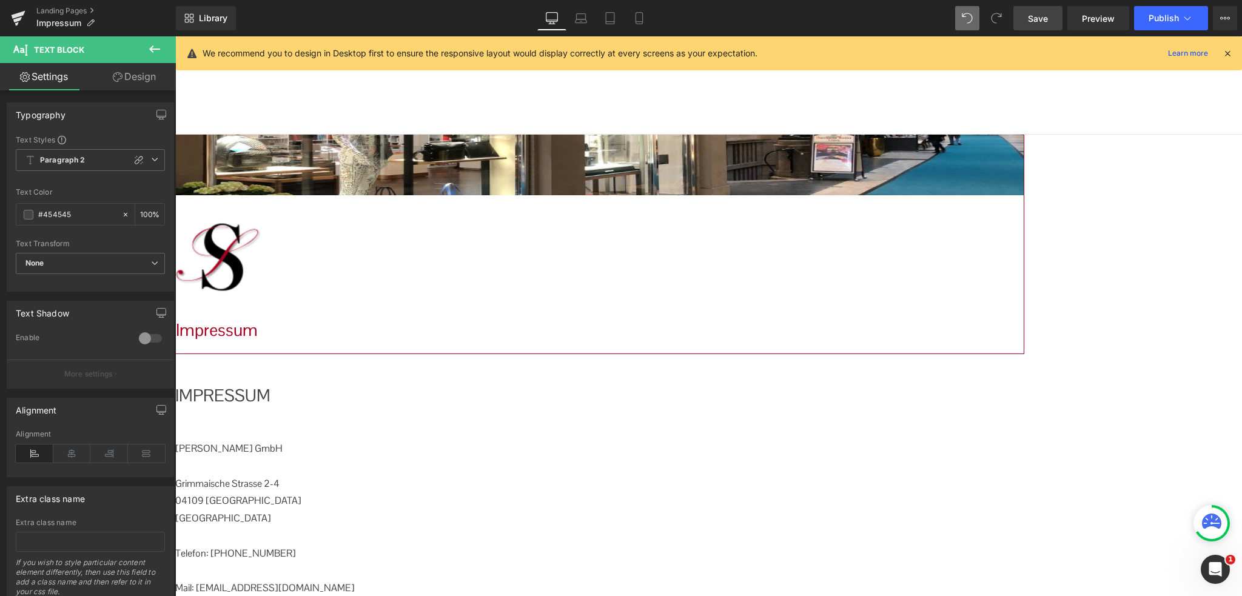
scroll to position [182, 0]
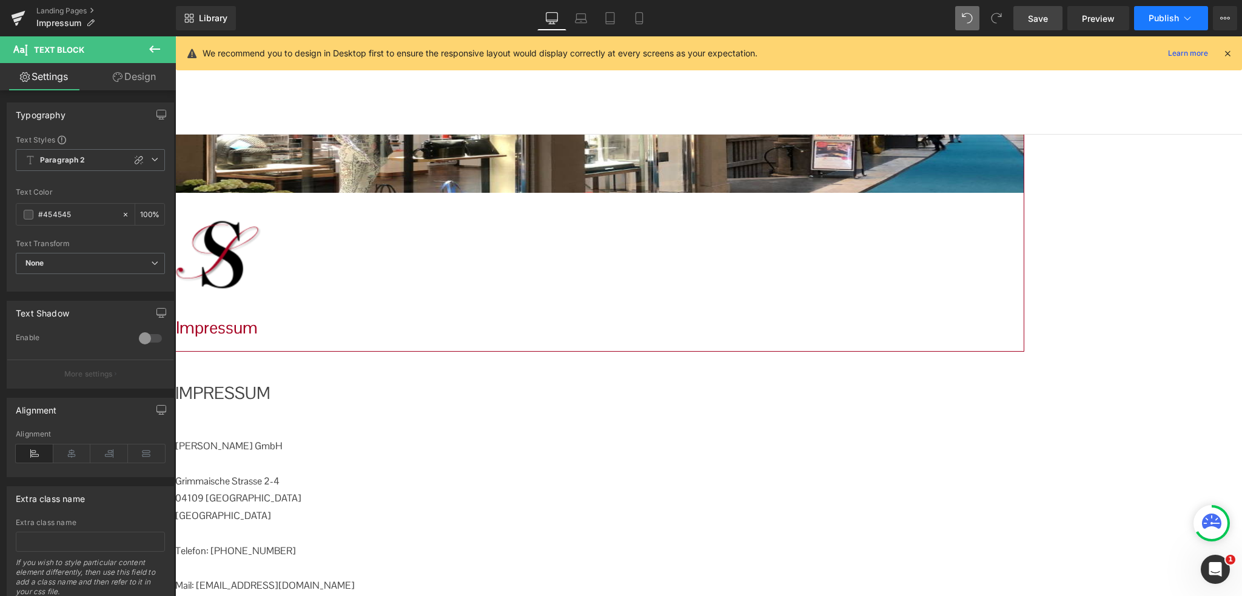
click at [1156, 18] on span "Publish" at bounding box center [1163, 18] width 30 height 10
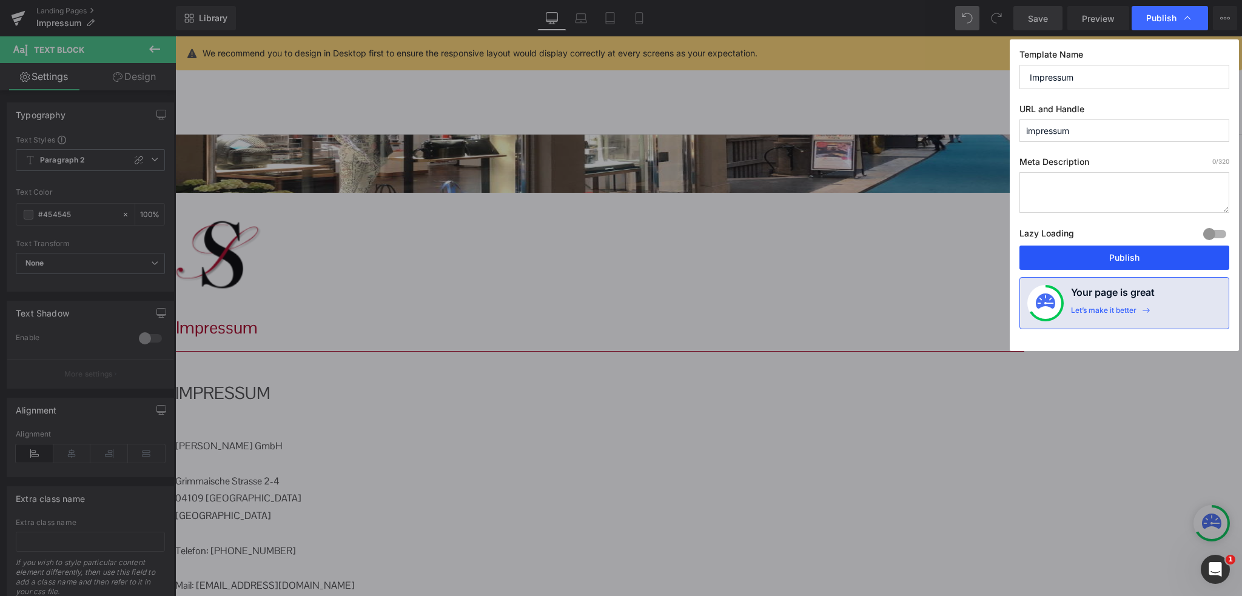
click at [1118, 254] on button "Publish" at bounding box center [1124, 258] width 210 height 24
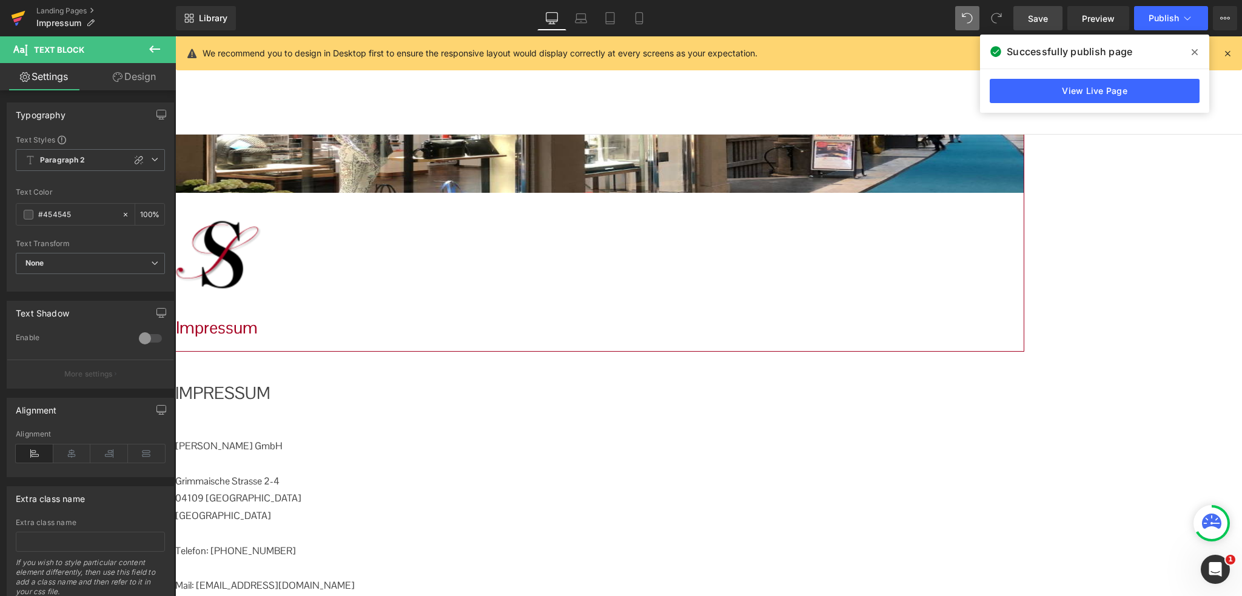
click at [15, 18] on icon at bounding box center [18, 18] width 15 height 30
